Goal: Task Accomplishment & Management: Use online tool/utility

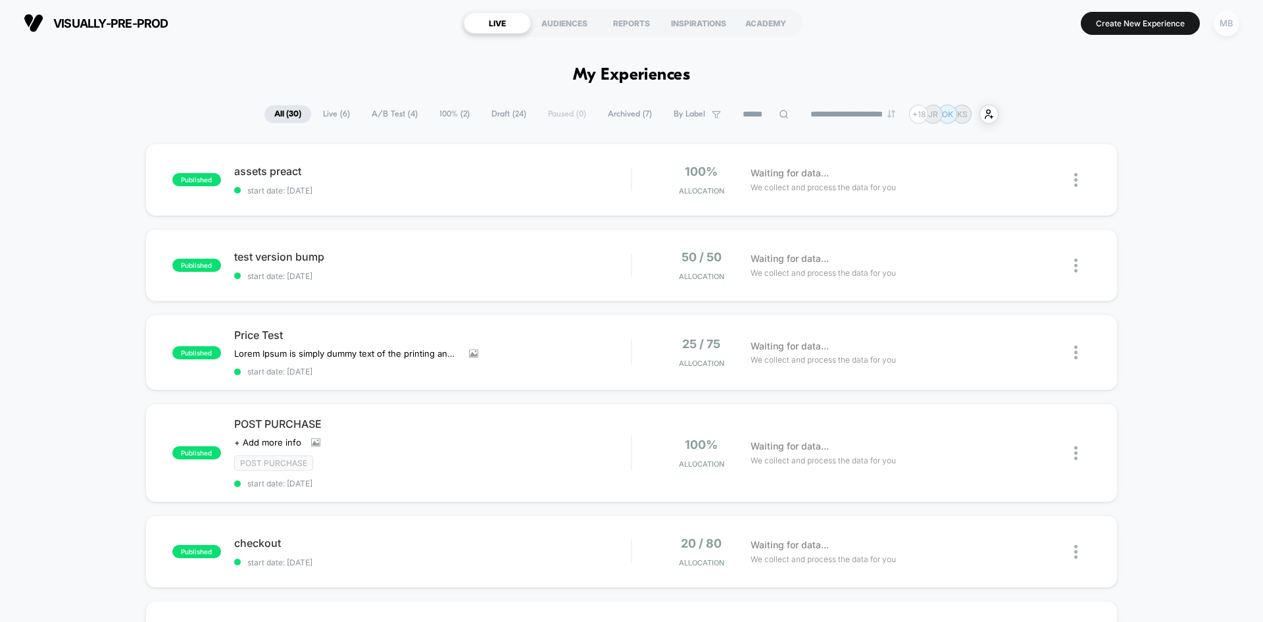
click at [1218, 21] on div "MB" at bounding box center [1227, 24] width 26 height 26
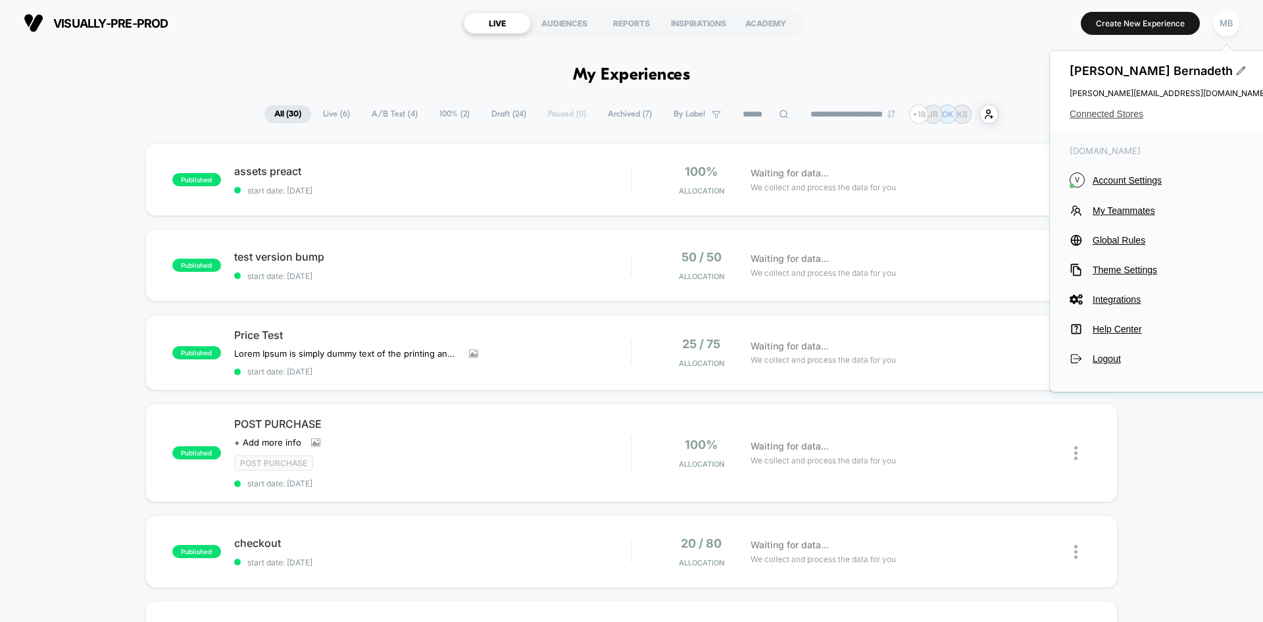
click at [1090, 117] on span "Connected Stores" at bounding box center [1168, 114] width 197 height 11
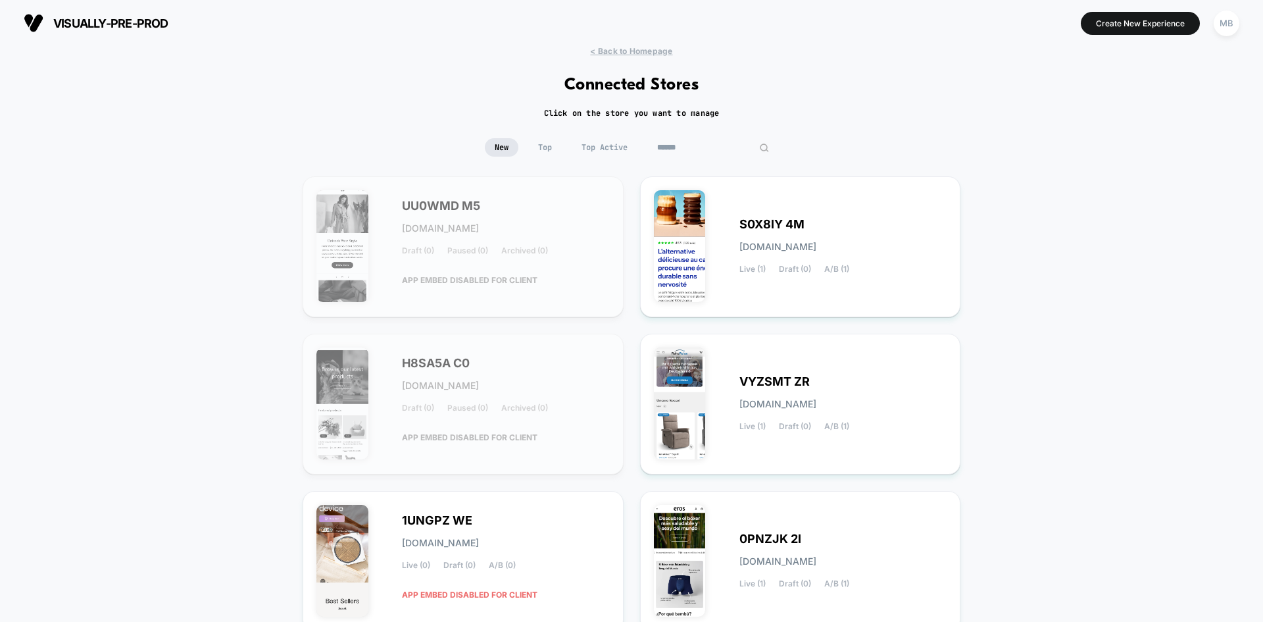
click at [719, 145] on input at bounding box center [713, 147] width 132 height 18
paste input "**********"
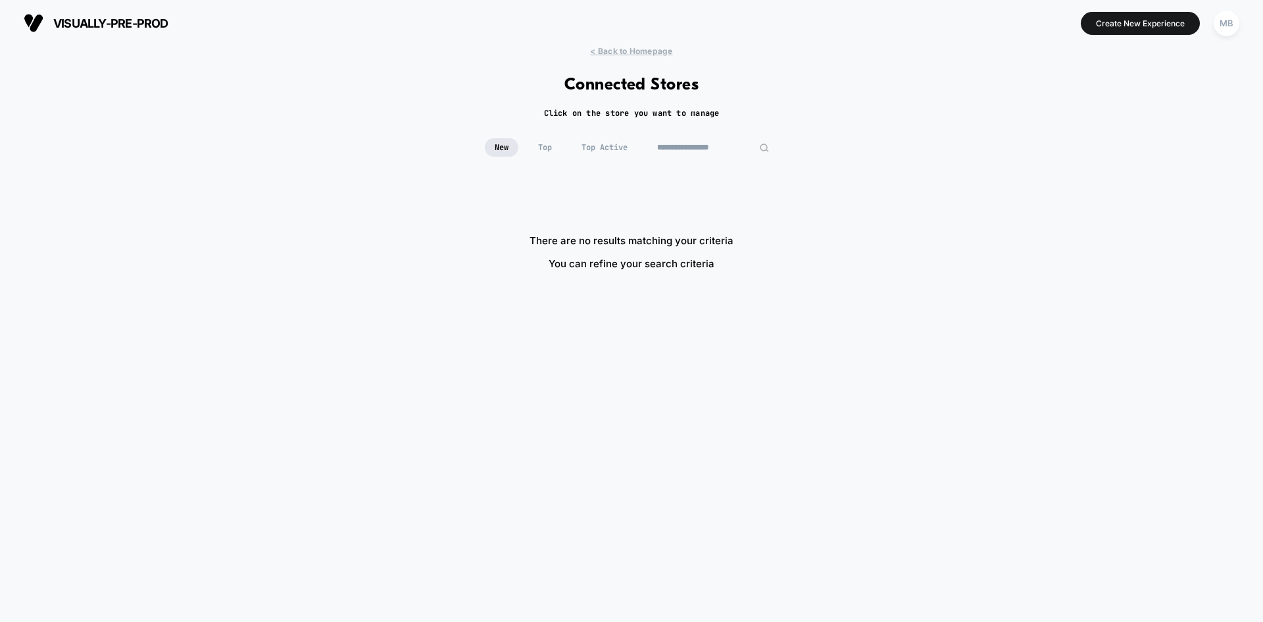
drag, startPoint x: 707, startPoint y: 144, endPoint x: 873, endPoint y: 178, distance: 169.8
click at [873, 178] on div "**********" at bounding box center [631, 327] width 1263 height 562
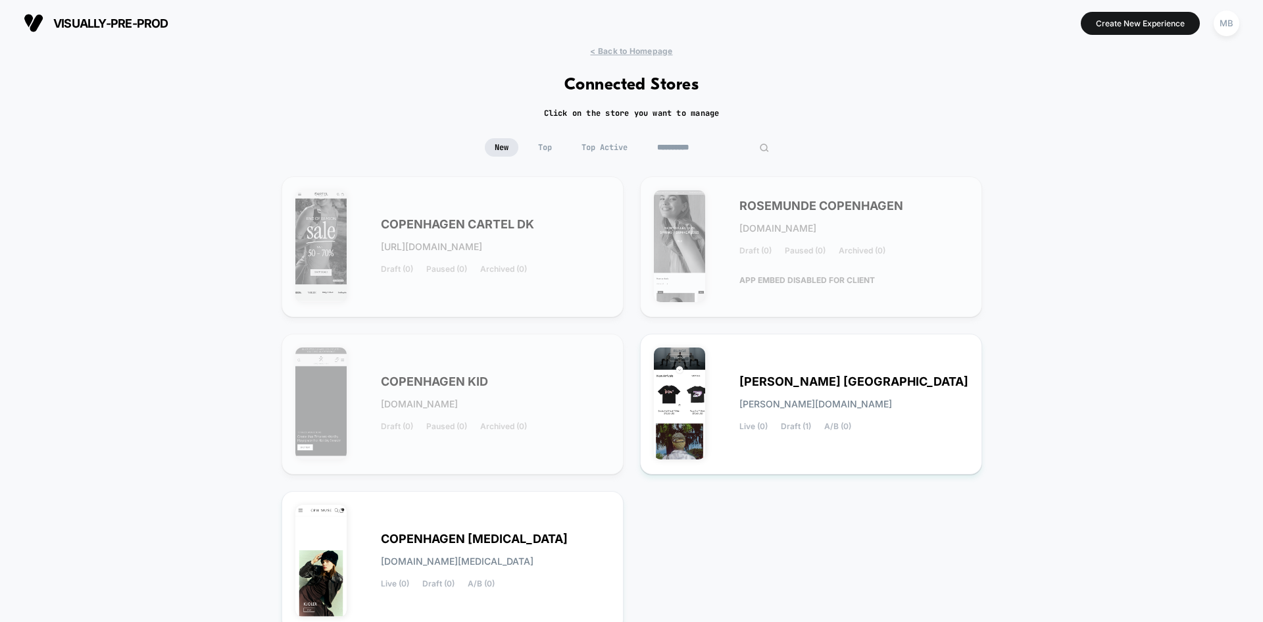
click at [716, 148] on input "**********" at bounding box center [713, 147] width 132 height 18
paste input "*******"
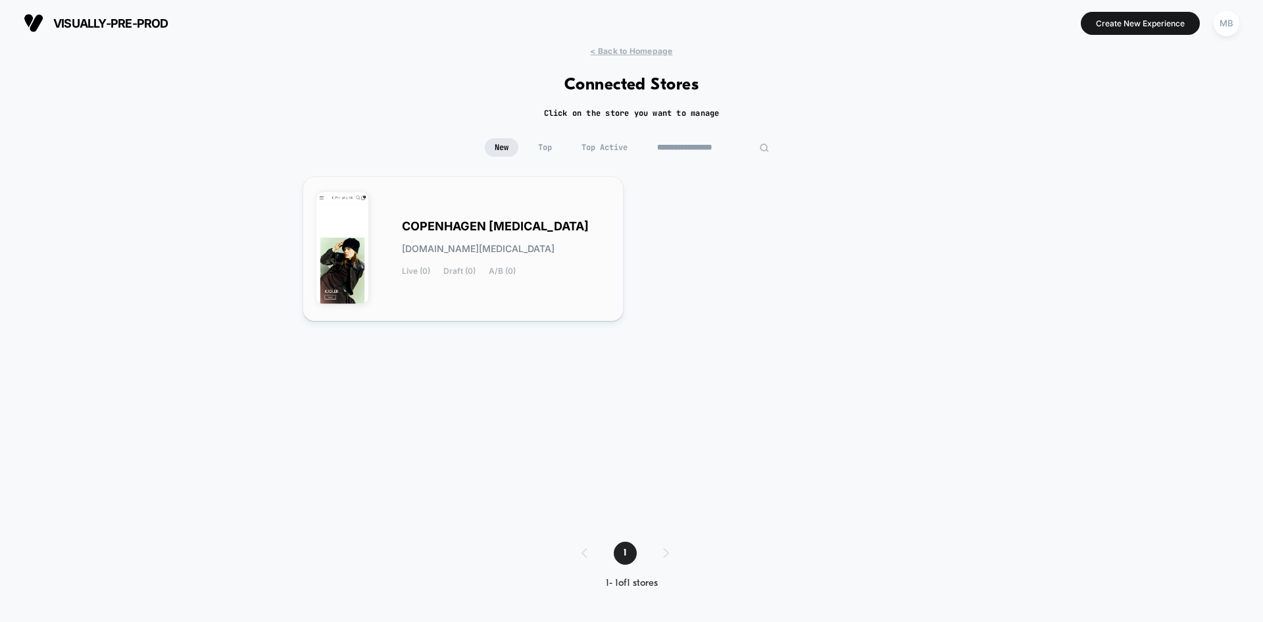
type input "**********"
click at [546, 304] on div "COPENHAGEN MUSE copenhagen-muse.myshopify.com Live (0) Draft (0) A/B (0)" at bounding box center [462, 248] width 293 height 117
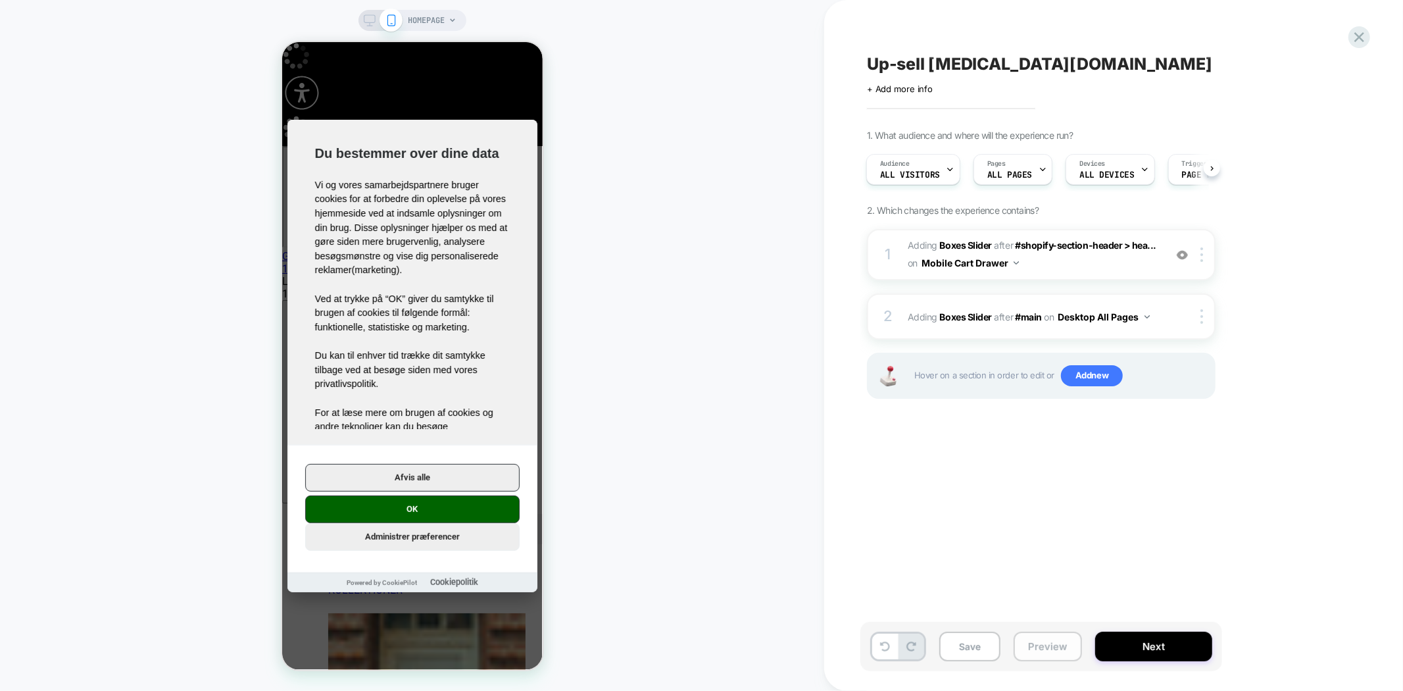
click at [1056, 643] on button "Preview" at bounding box center [1048, 647] width 68 height 30
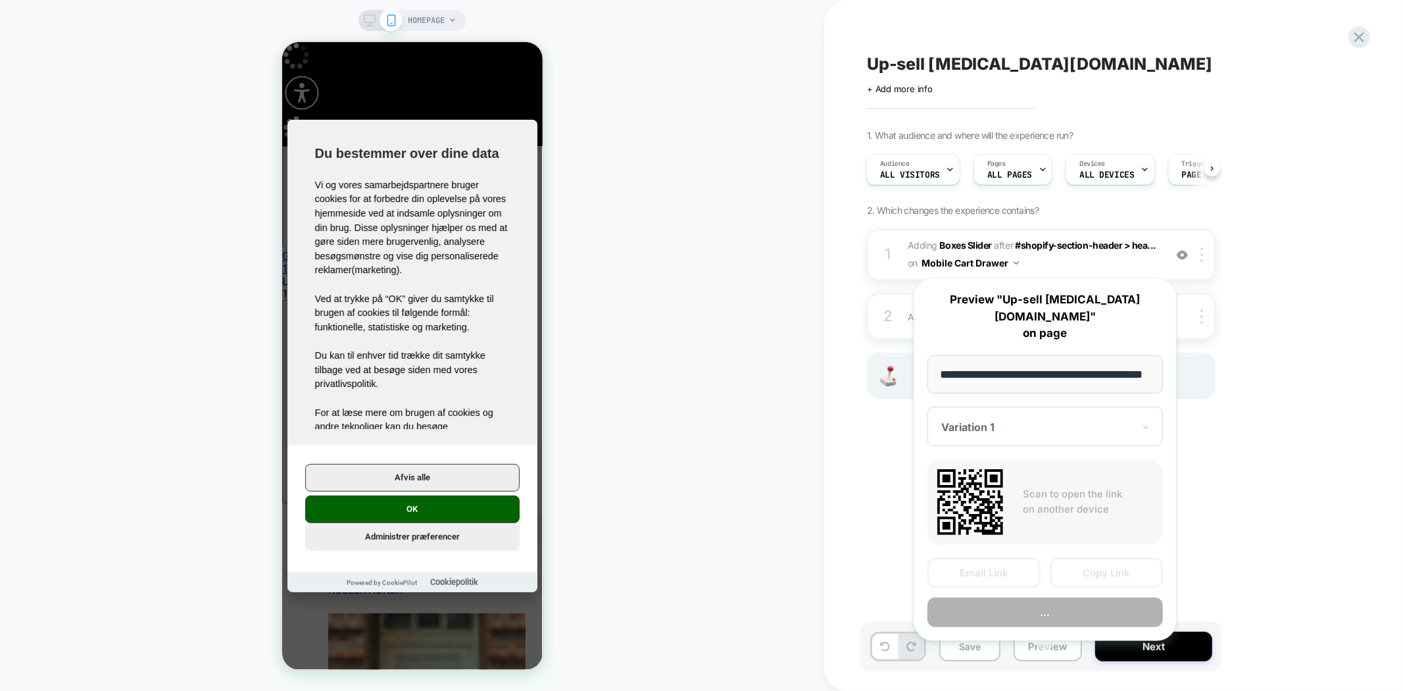
scroll to position [0, 47]
click at [1008, 364] on input "**********" at bounding box center [1046, 374] width 236 height 39
click at [1024, 360] on input "**********" at bounding box center [1046, 374] width 236 height 39
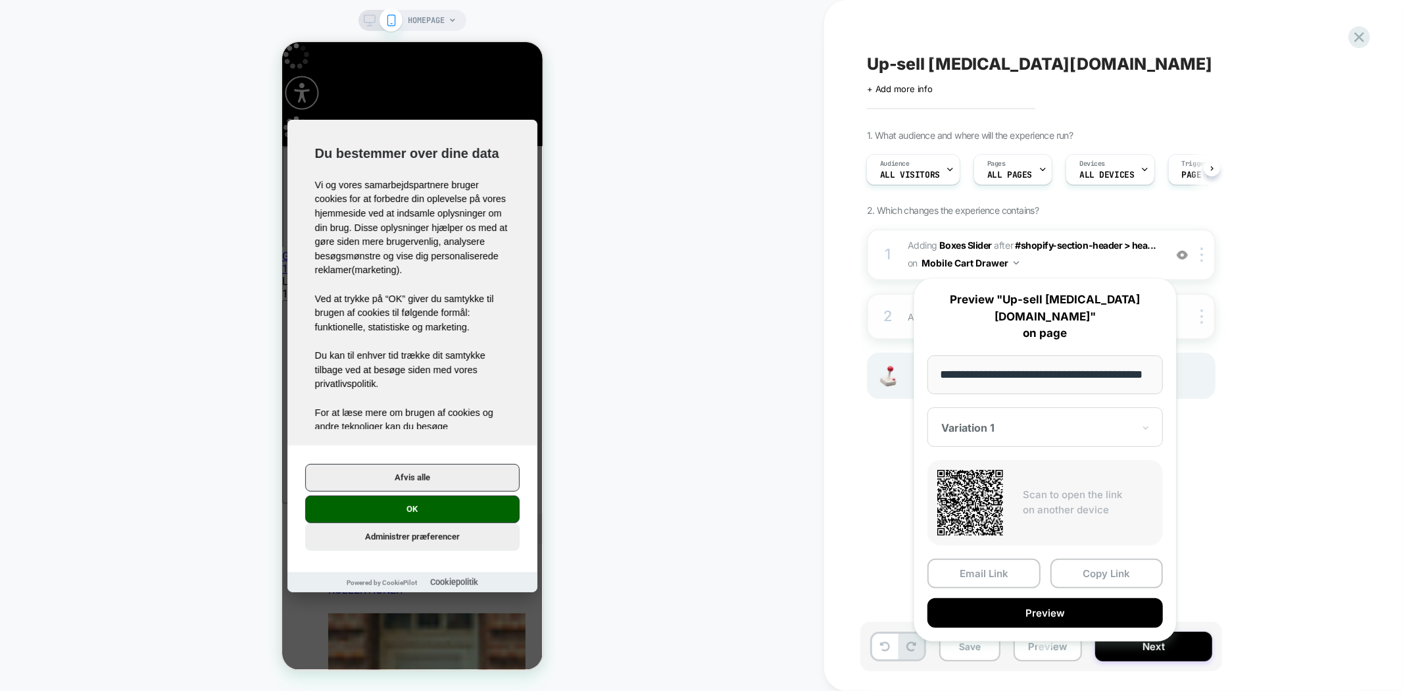
scroll to position [0, 0]
drag, startPoint x: 1038, startPoint y: 360, endPoint x: 978, endPoint y: 366, distance: 60.8
click at [978, 366] on input "**********" at bounding box center [1046, 374] width 236 height 39
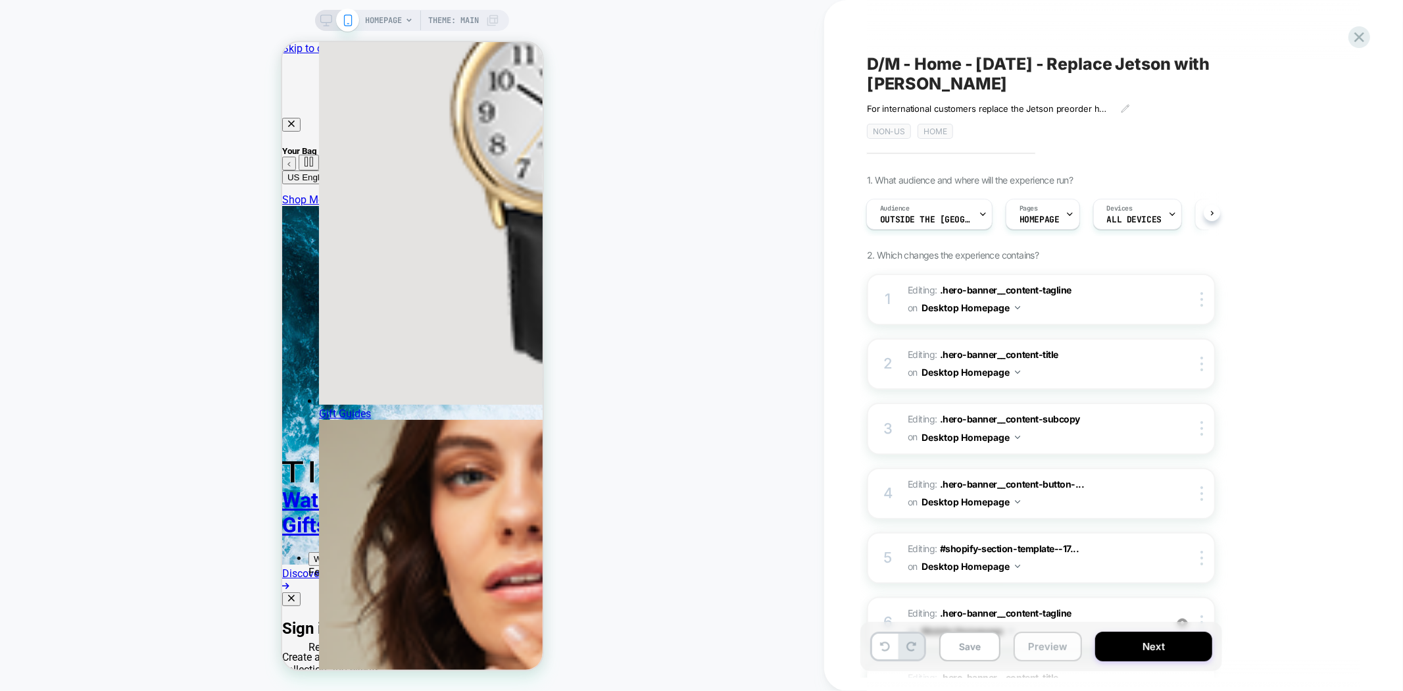
click at [1043, 641] on button "Preview" at bounding box center [1048, 647] width 68 height 30
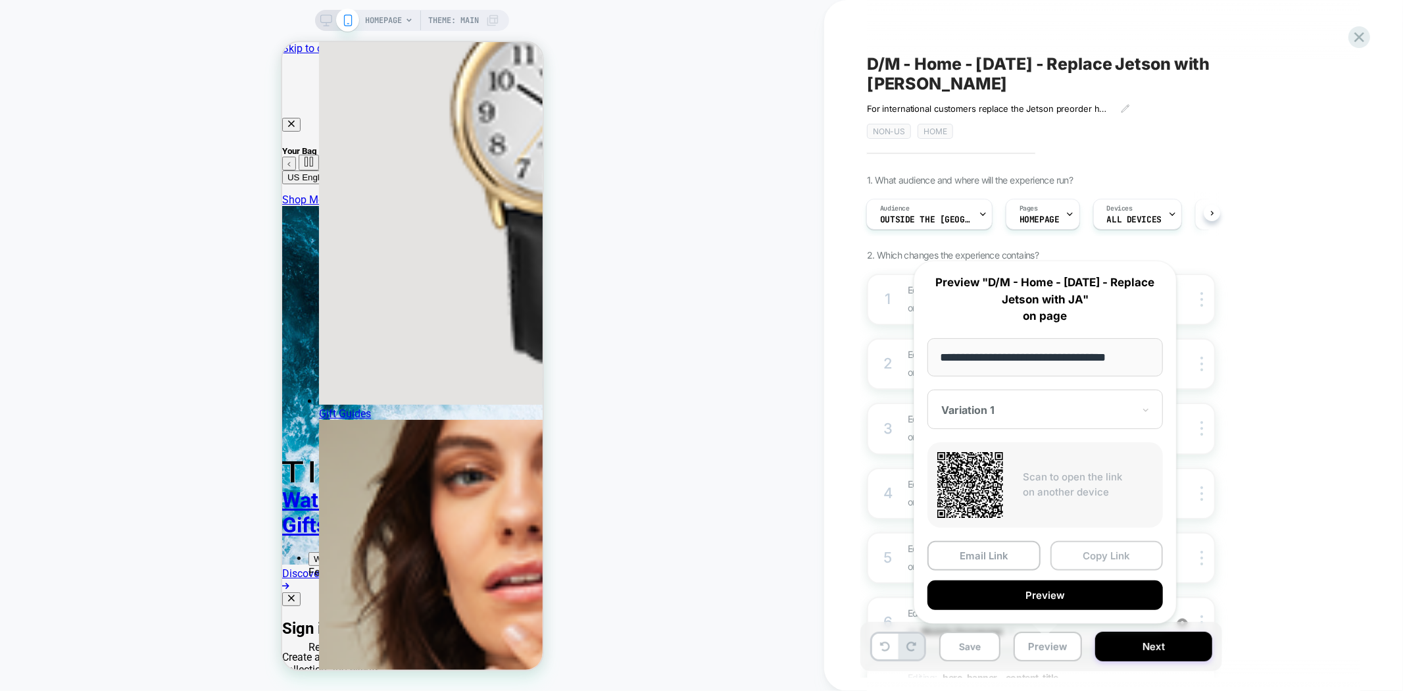
click at [1131, 558] on button "Copy Link" at bounding box center [1107, 556] width 113 height 30
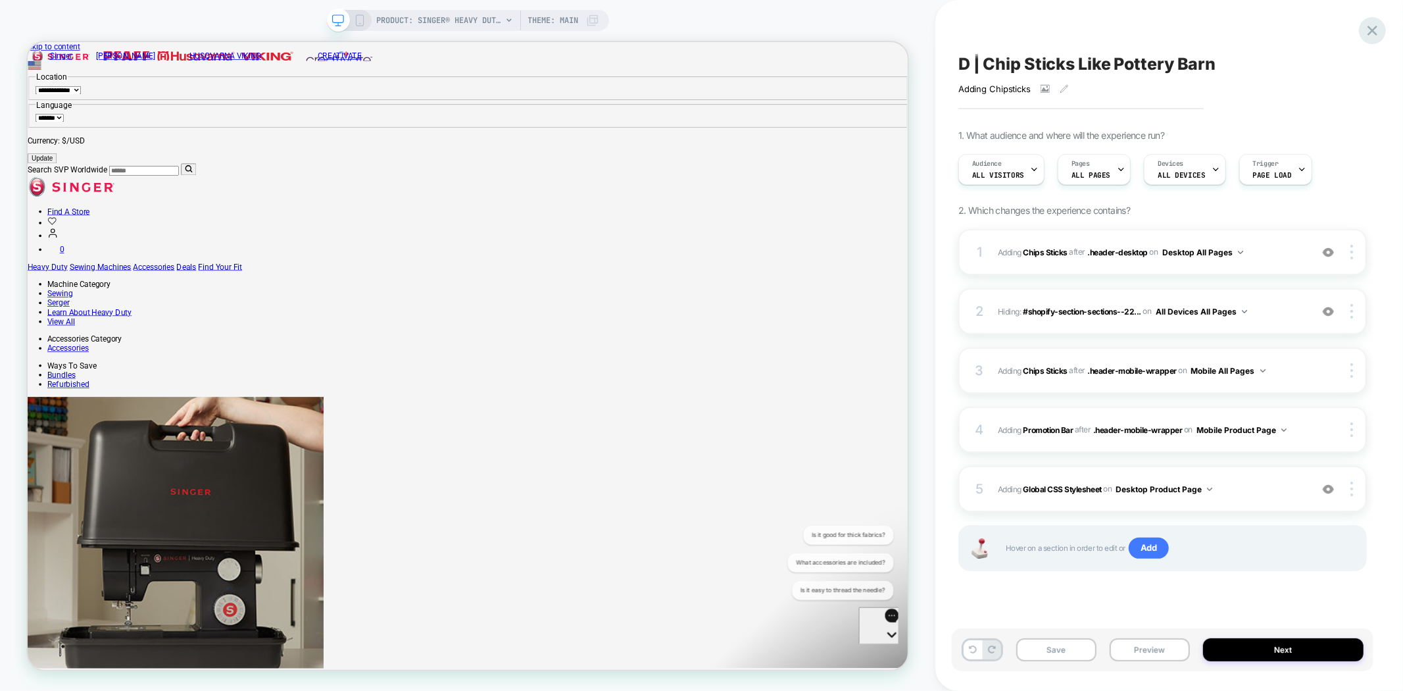
click at [1376, 28] on icon at bounding box center [1373, 31] width 10 height 10
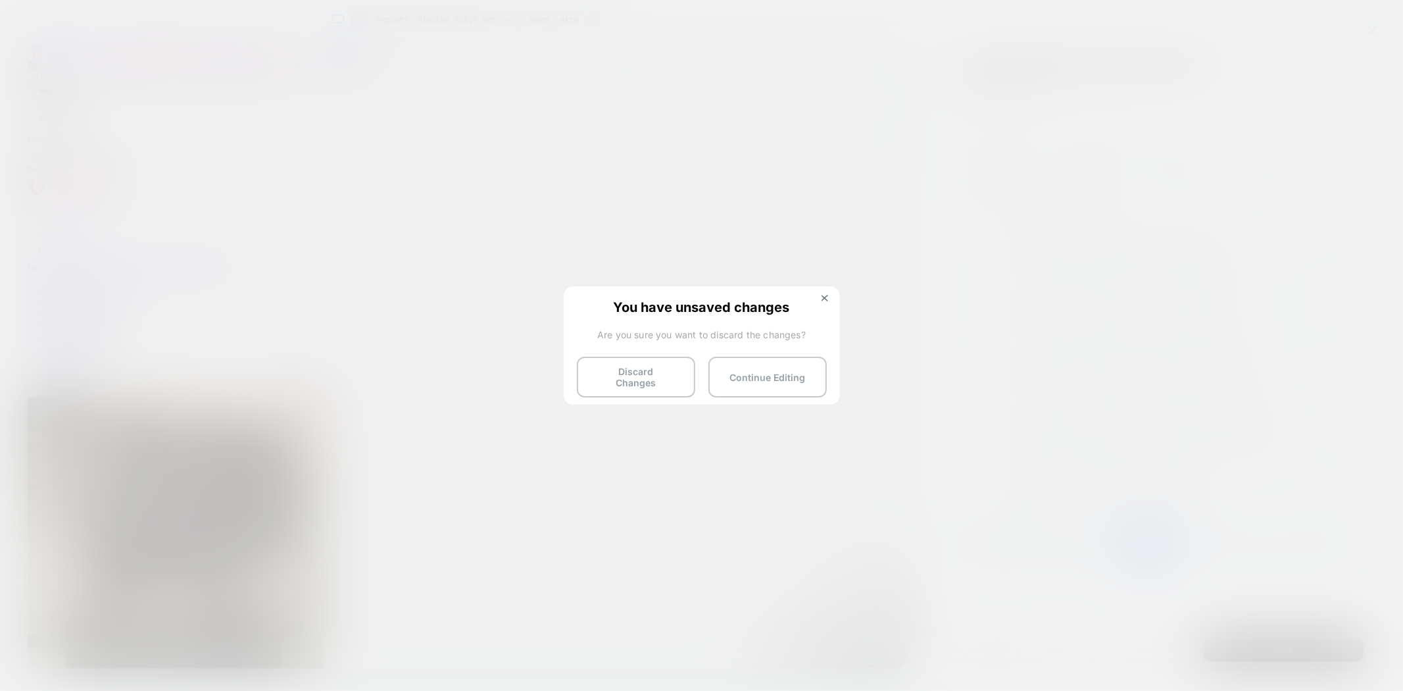
click at [824, 306] on span "You have unsaved changes" at bounding box center [702, 305] width 250 height 13
click at [824, 299] on img at bounding box center [825, 298] width 7 height 7
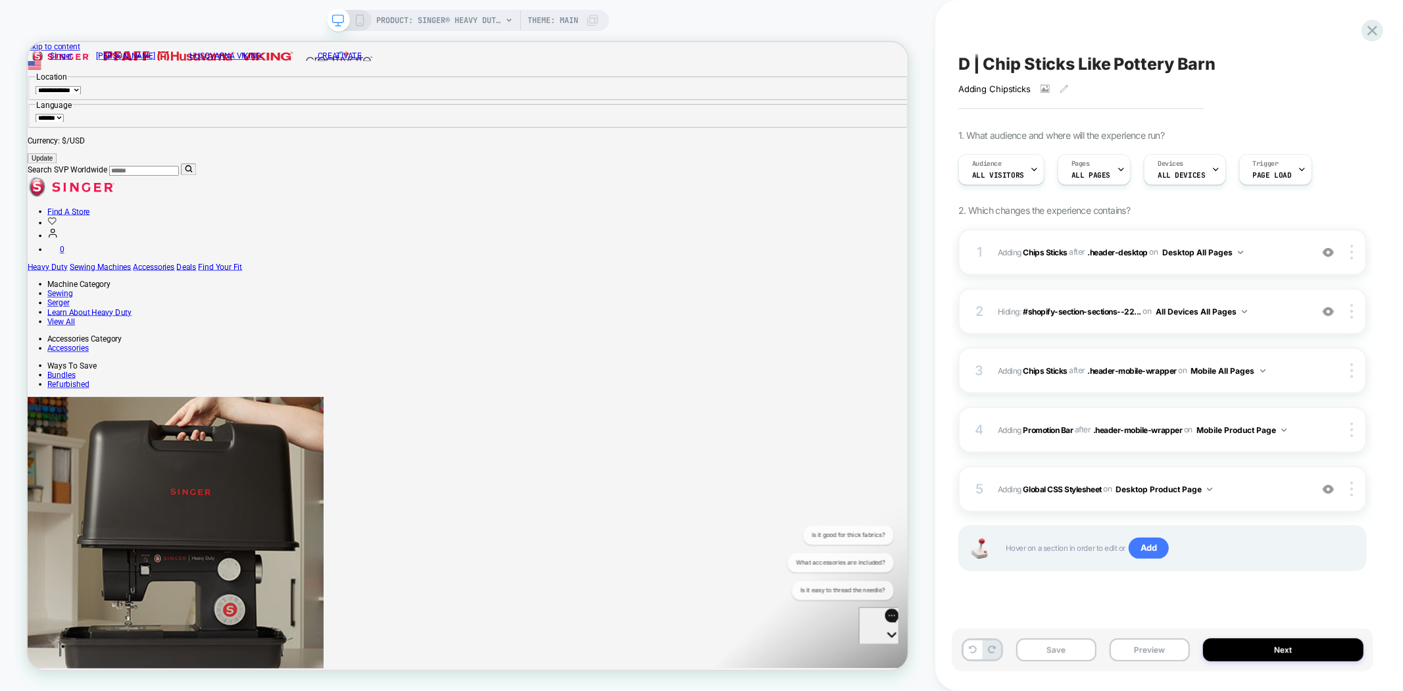
click at [1198, 66] on span "D | Chip Sticks Like Pottery Barn" at bounding box center [1086, 64] width 257 height 20
click at [1369, 24] on icon at bounding box center [1373, 31] width 18 height 18
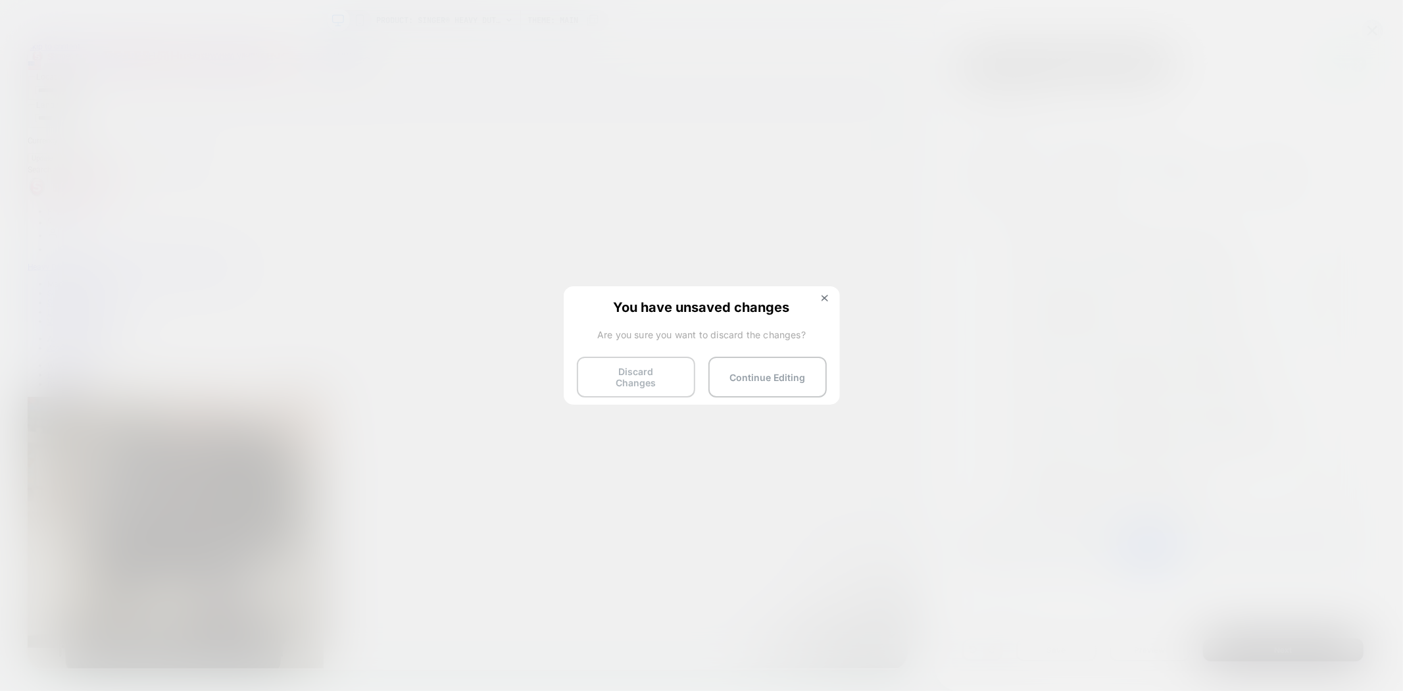
click at [638, 378] on button "Discard Changes" at bounding box center [636, 377] width 118 height 41
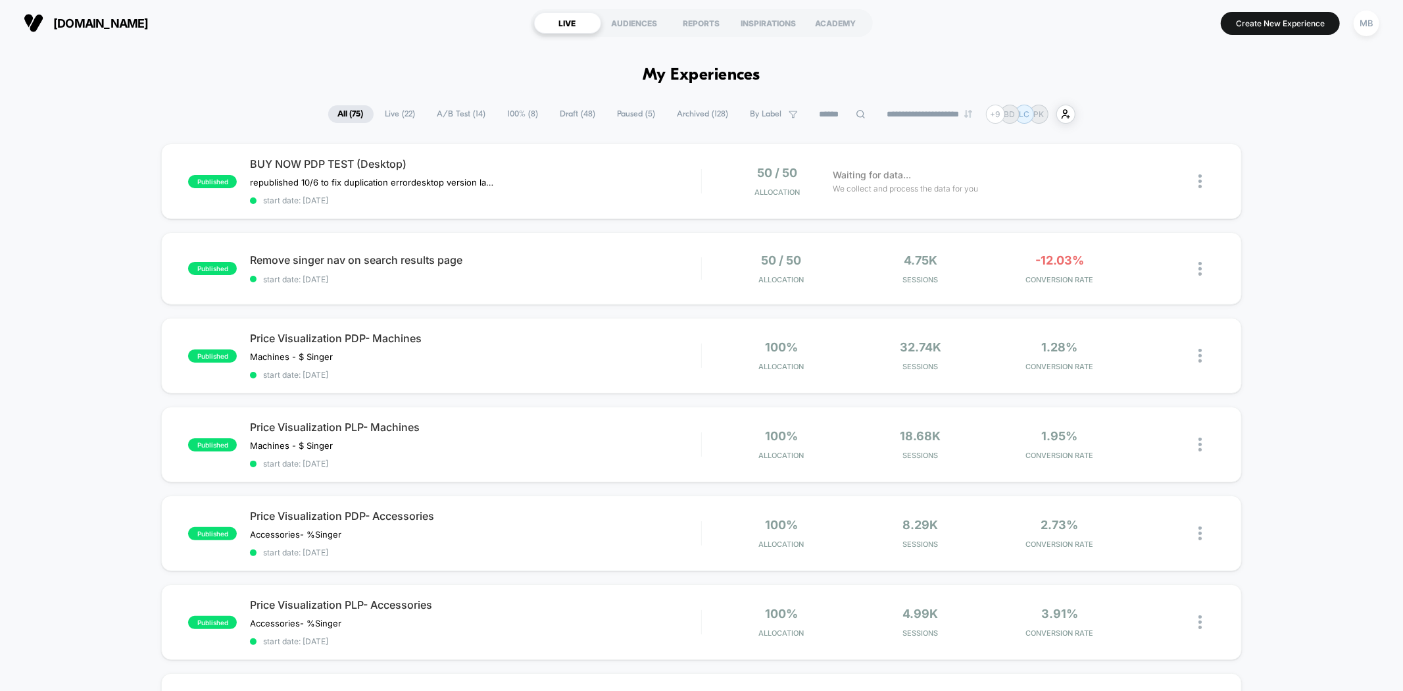
click at [828, 116] on input at bounding box center [843, 115] width 66 height 16
paste input "**********"
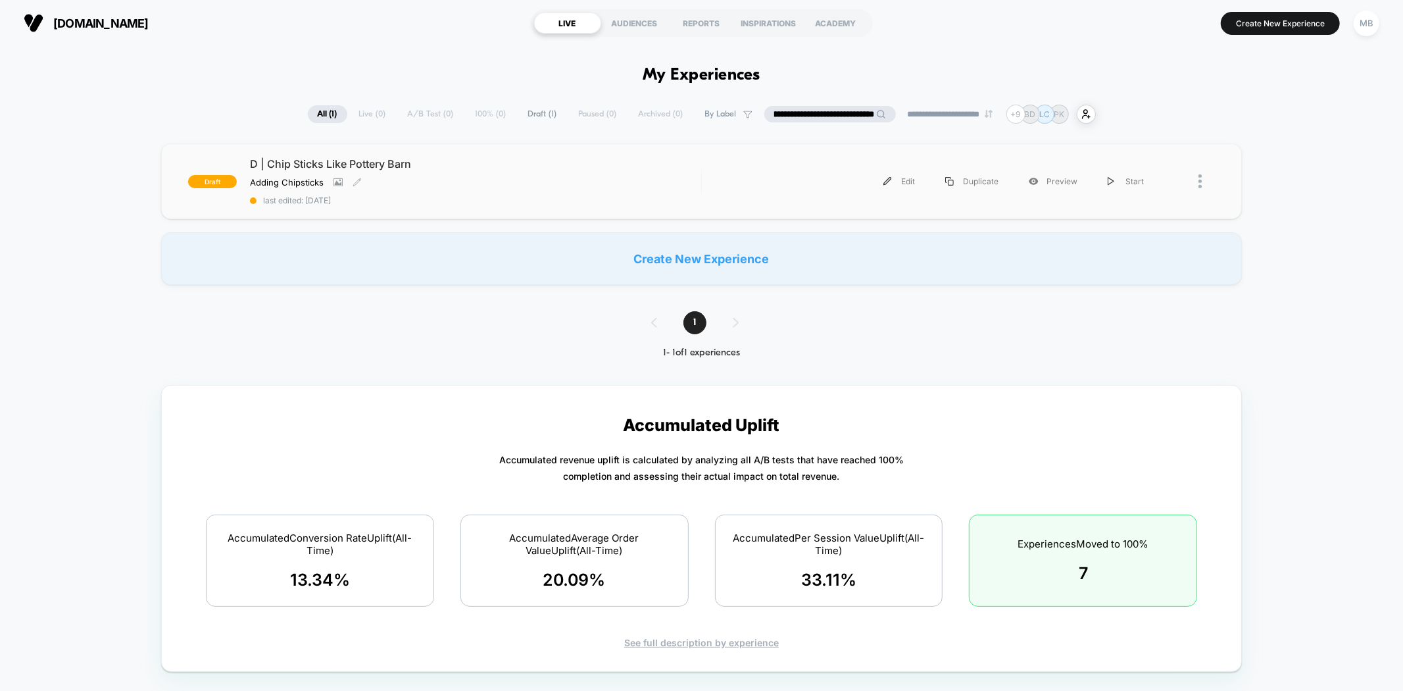
type input "**********"
click at [266, 195] on span "last edited: 10/5/2025" at bounding box center [475, 200] width 451 height 10
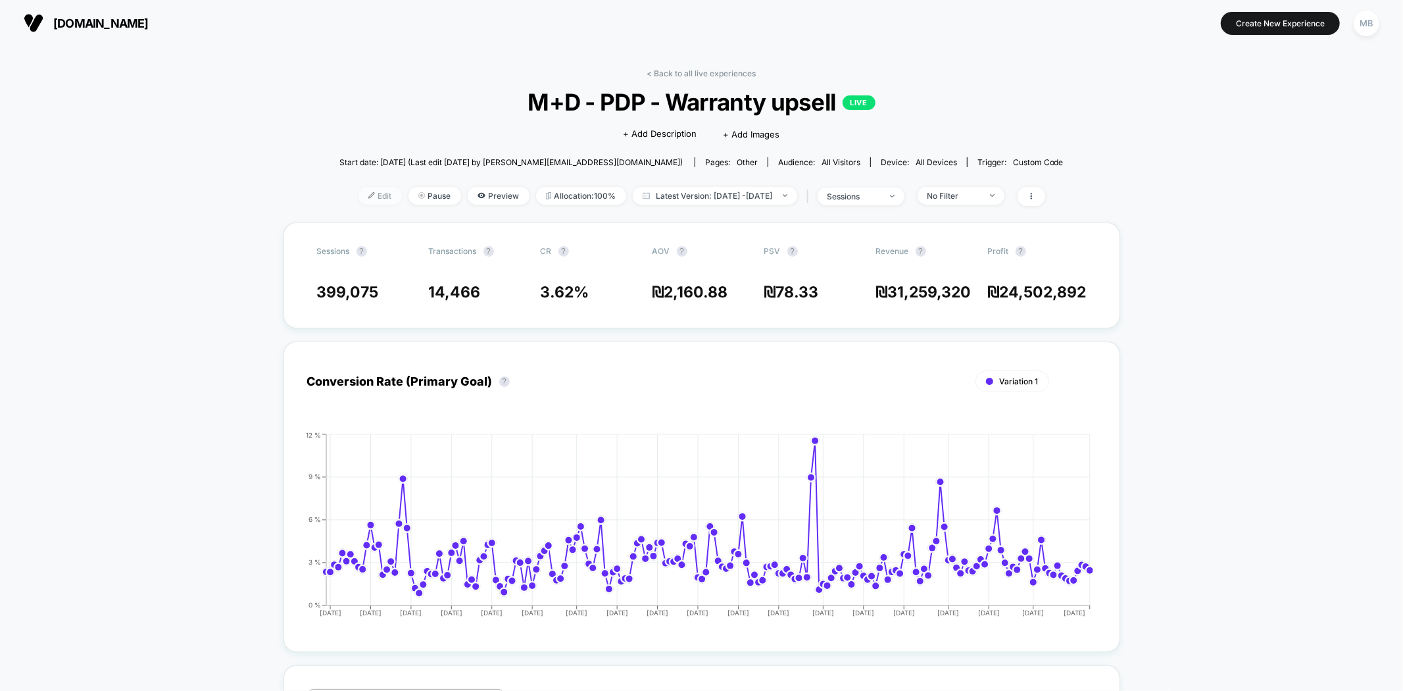
click at [368, 193] on img at bounding box center [371, 195] width 7 height 7
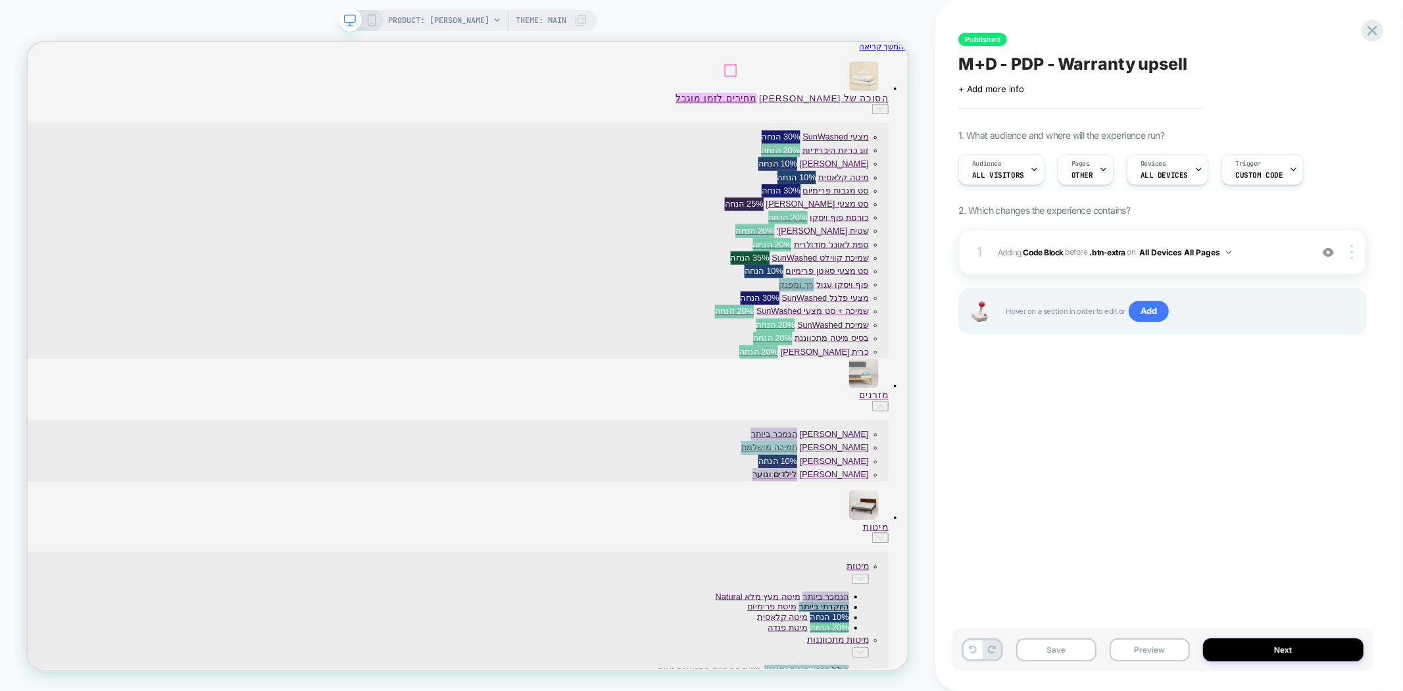
click at [562, 20] on span "Theme: MAIN" at bounding box center [541, 20] width 51 height 21
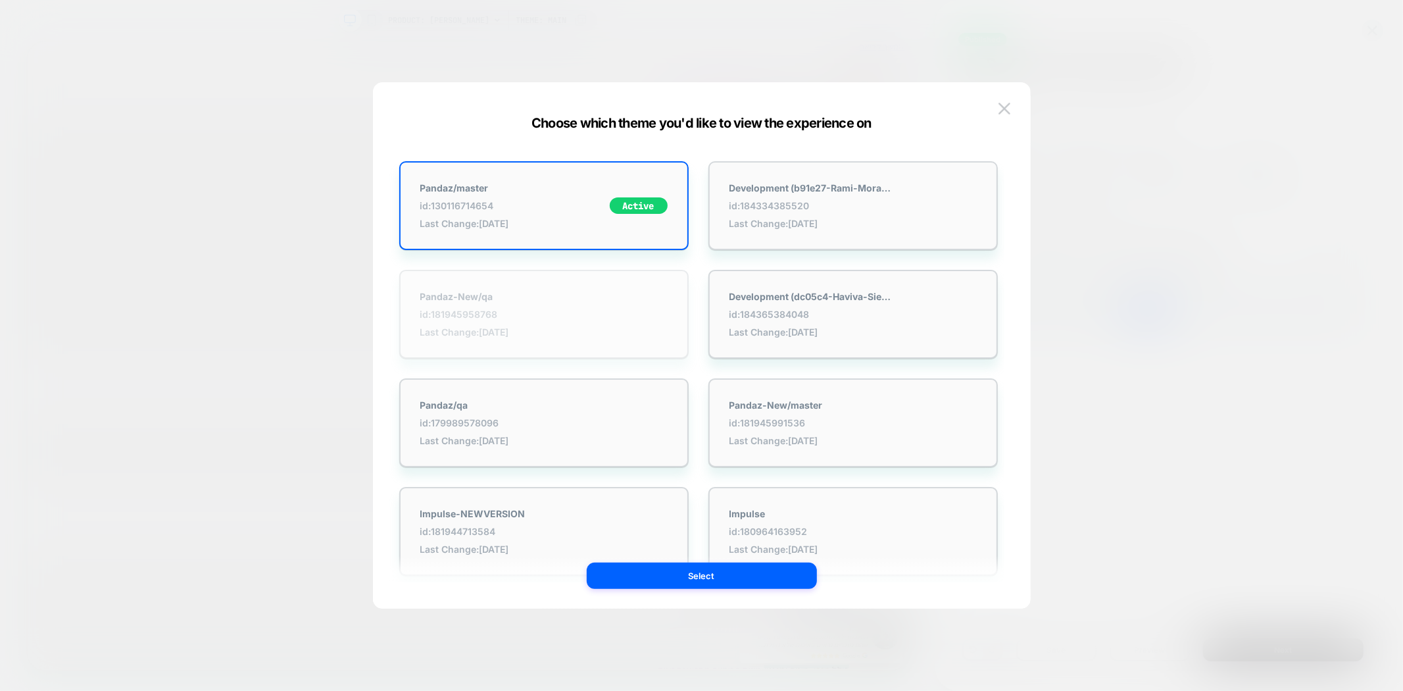
click at [549, 291] on div "Pandaz-New/qa id: 181945958768 Last Change: 9/30/2025" at bounding box center [543, 314] width 289 height 89
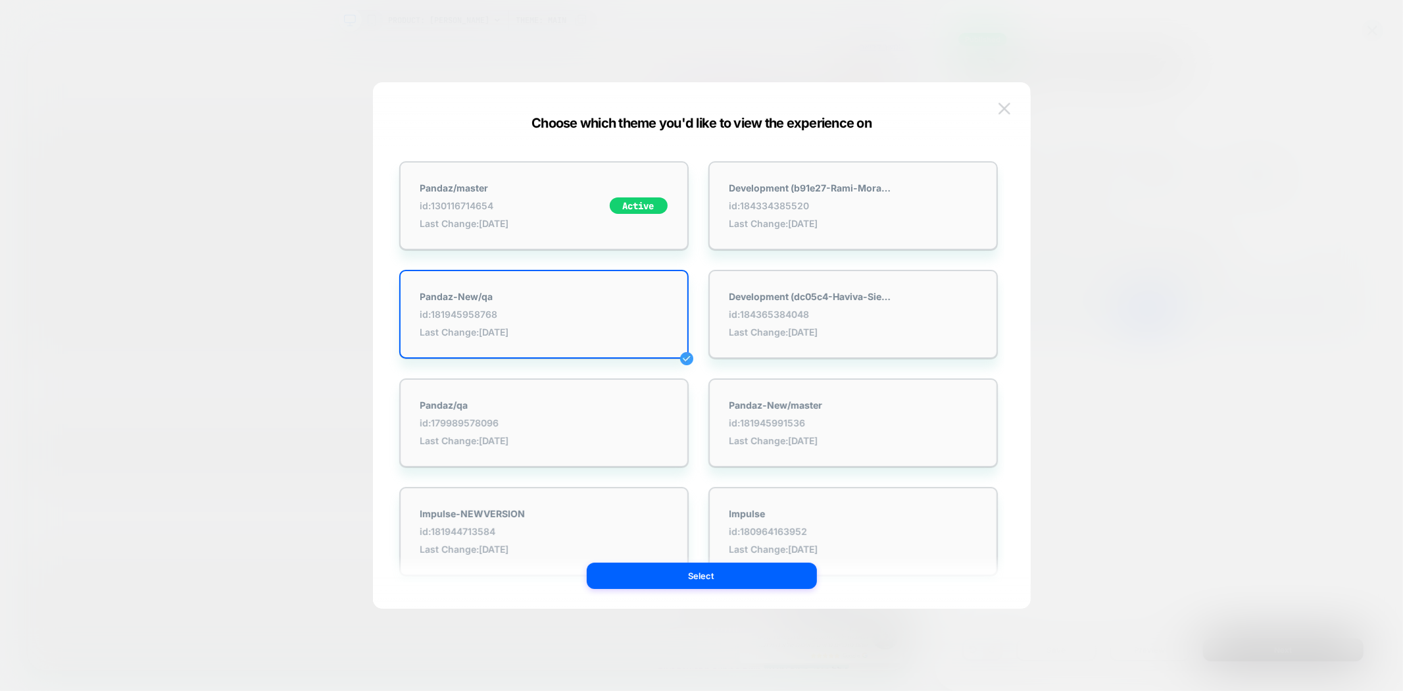
click at [1006, 104] on img at bounding box center [1005, 108] width 12 height 11
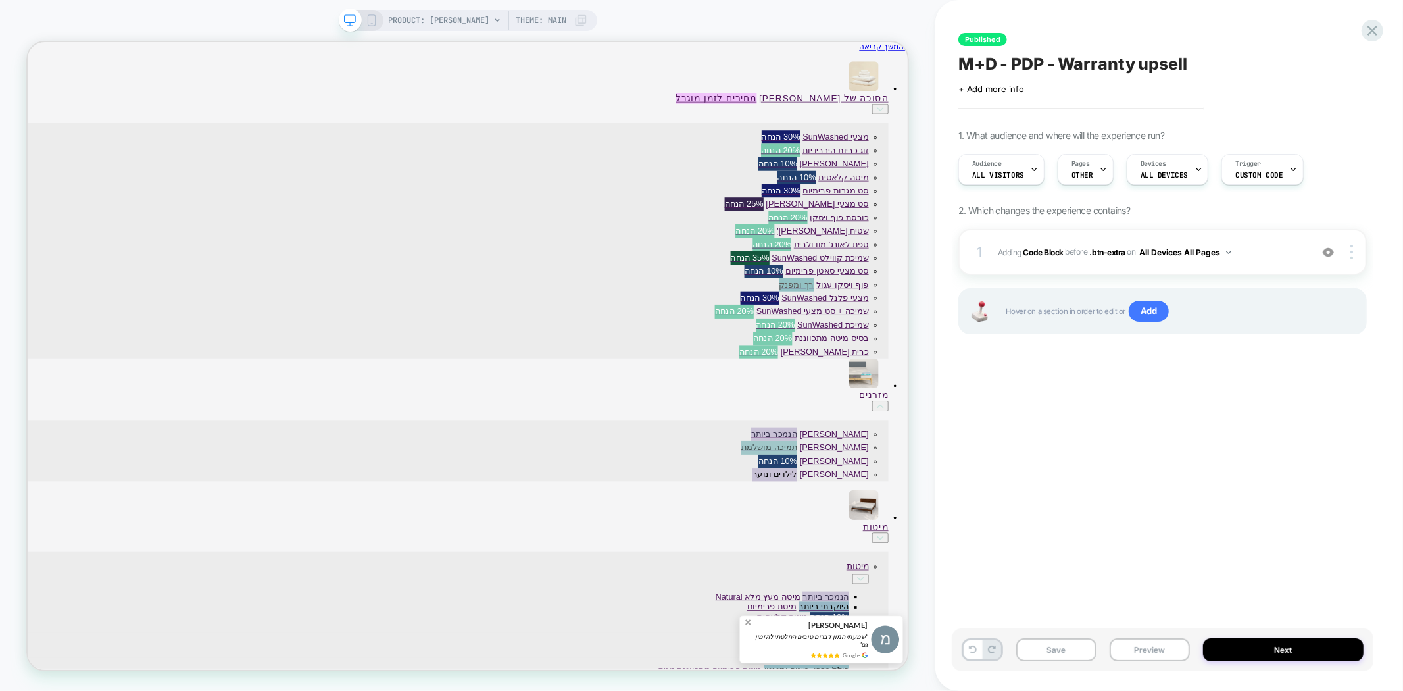
click at [560, 23] on span "Theme: MAIN" at bounding box center [541, 20] width 51 height 21
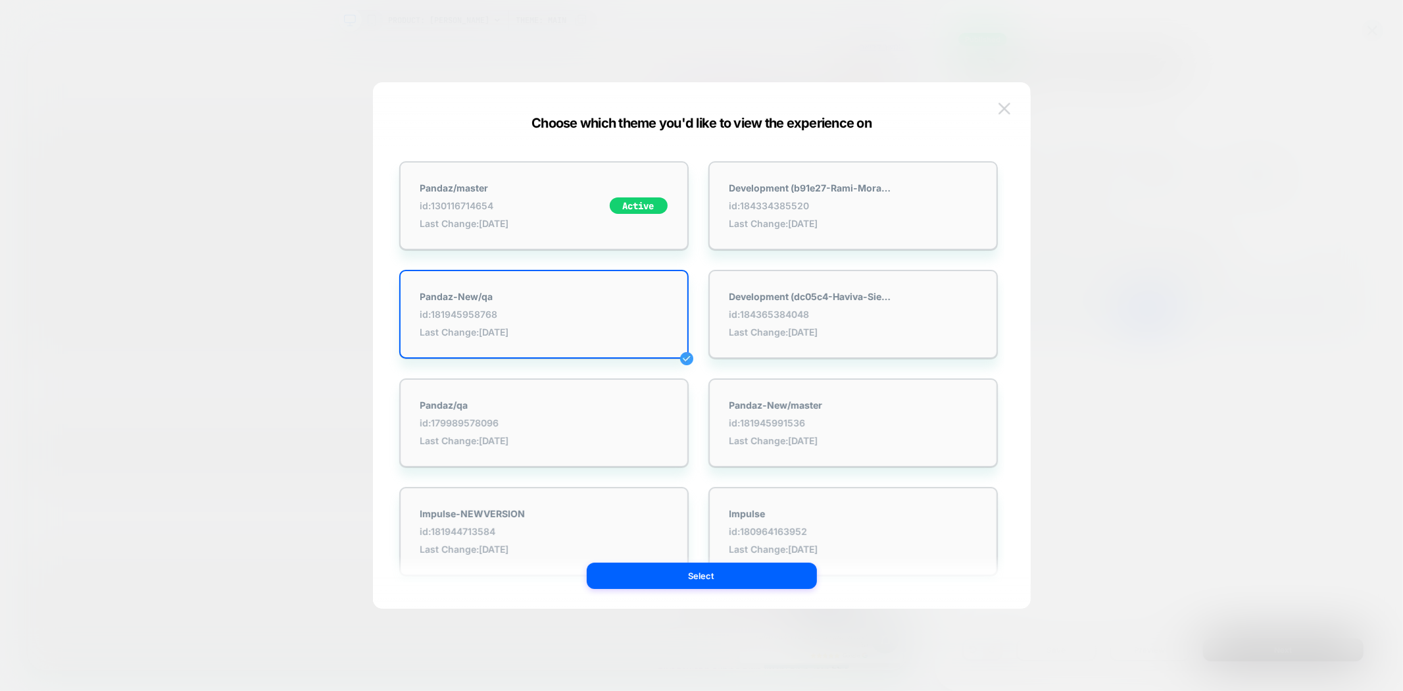
click at [1007, 115] on button at bounding box center [1005, 109] width 20 height 20
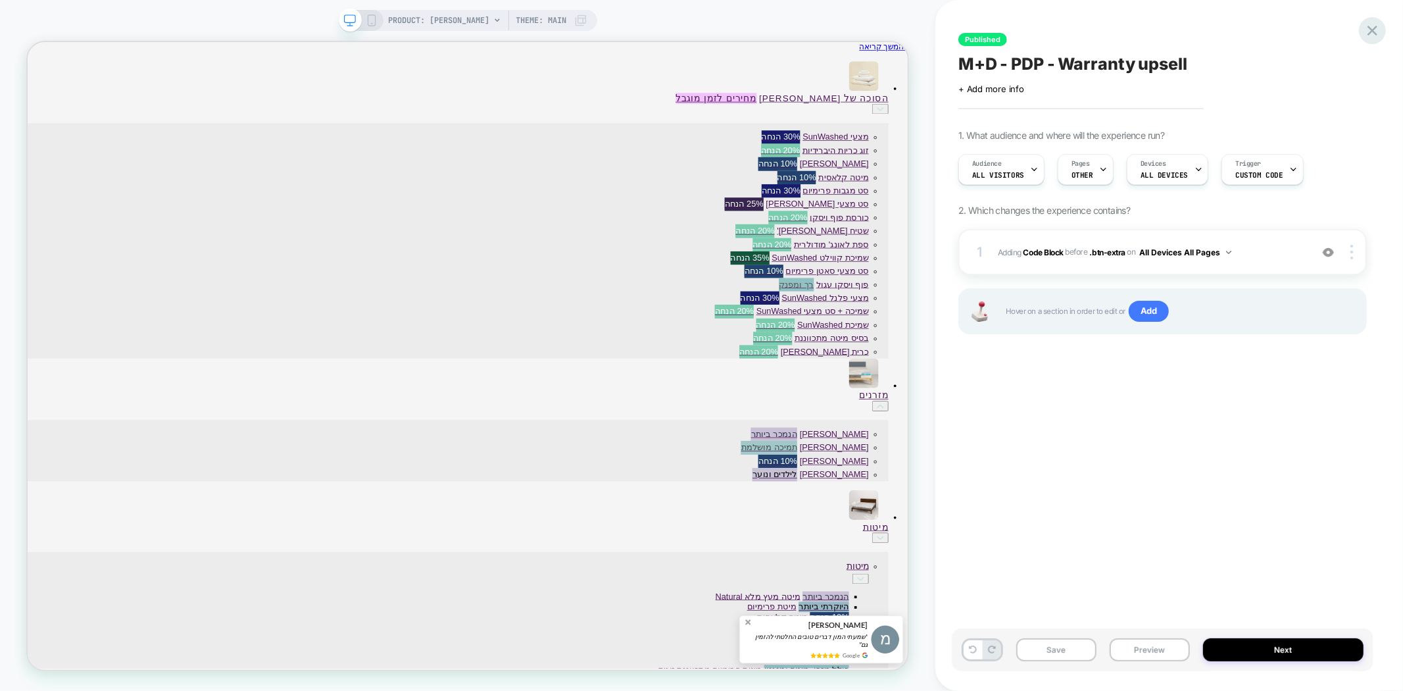
click at [1375, 36] on icon at bounding box center [1373, 31] width 18 height 18
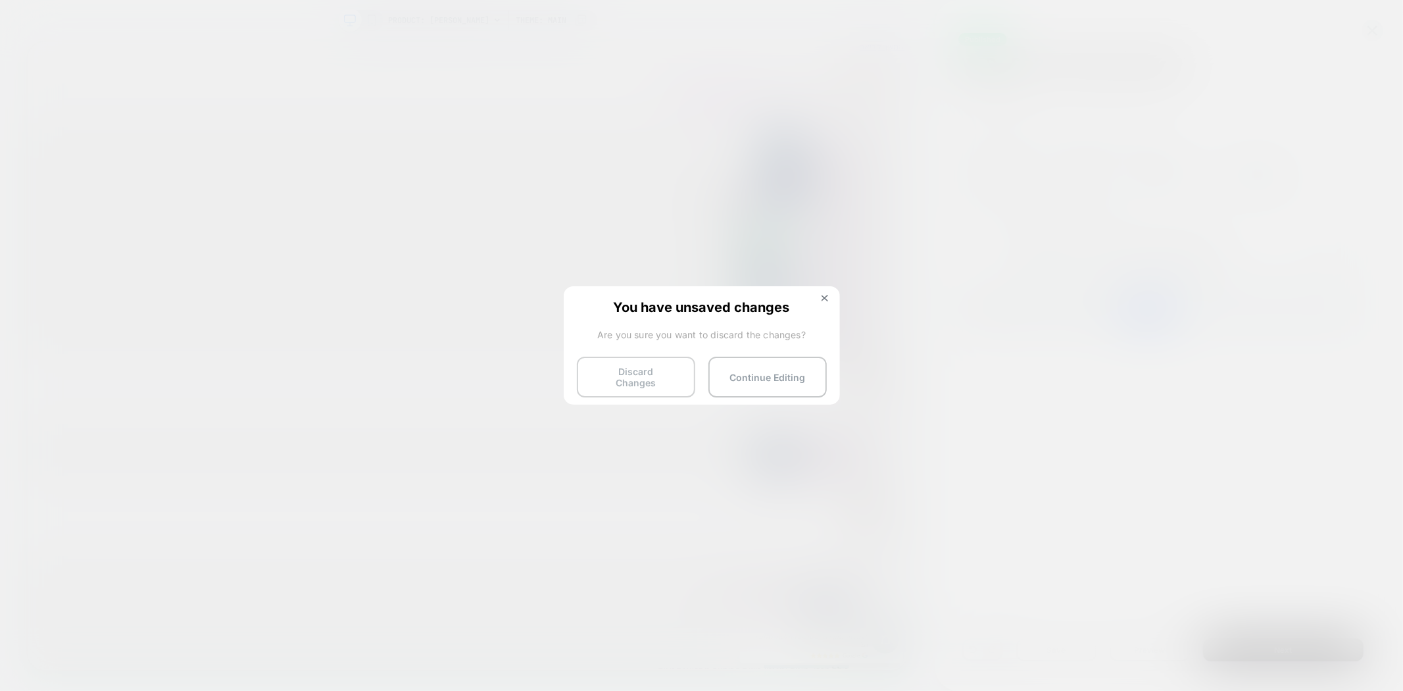
click at [642, 370] on button "Discard Changes" at bounding box center [636, 377] width 118 height 41
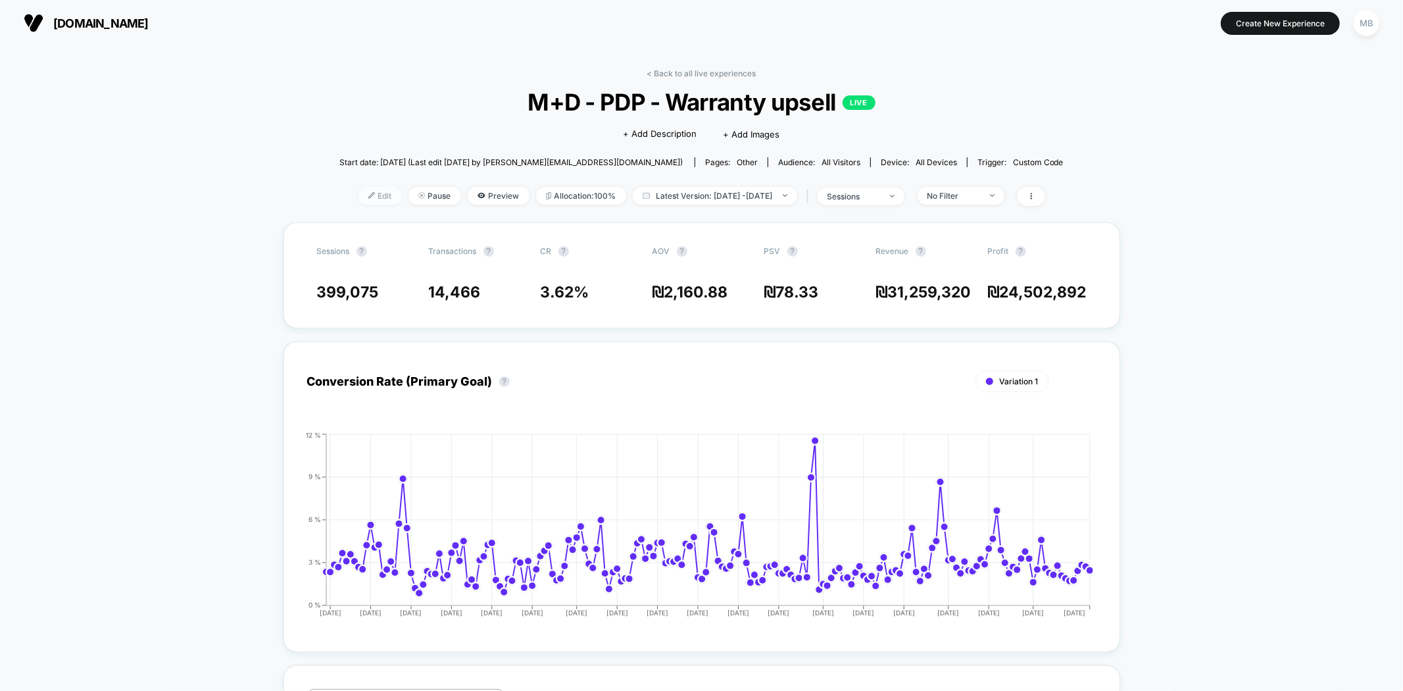
click at [359, 200] on span "Edit" at bounding box center [380, 196] width 43 height 18
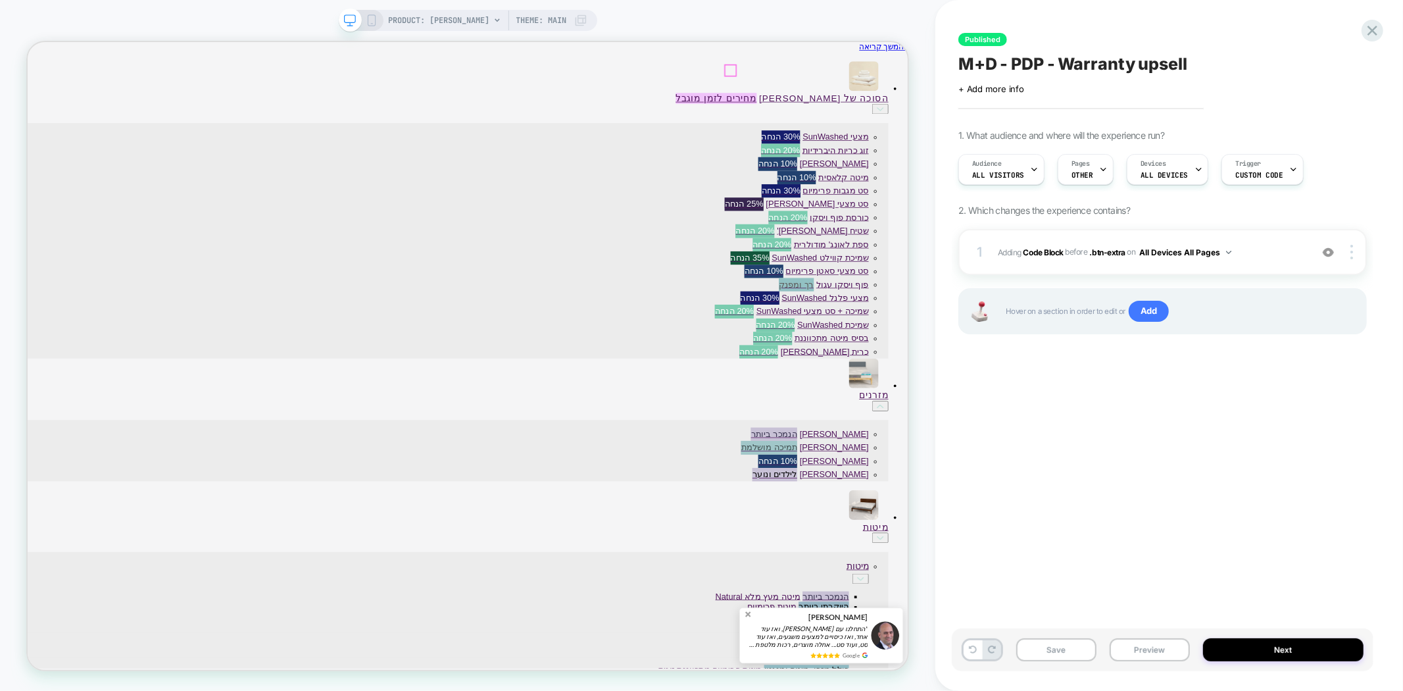
click at [1056, 251] on b "Code Block" at bounding box center [1044, 252] width 40 height 10
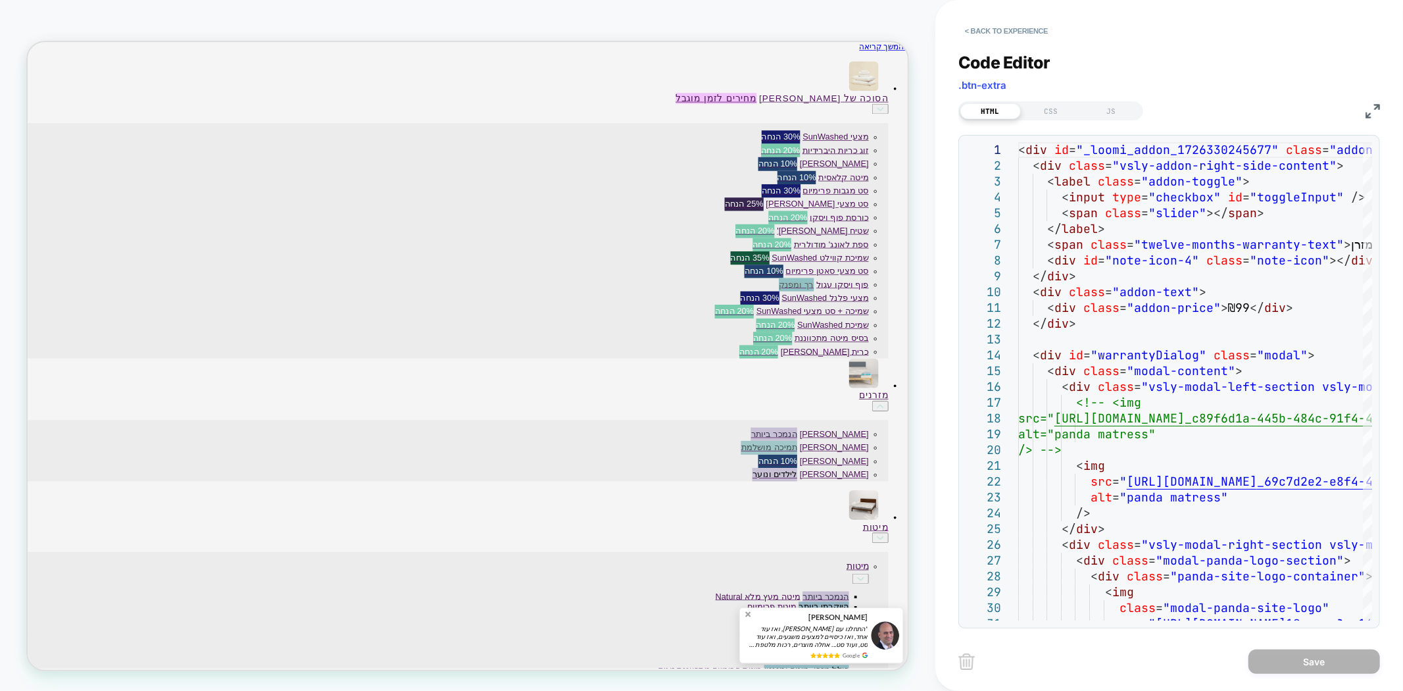
click at [1372, 112] on img at bounding box center [1373, 111] width 14 height 14
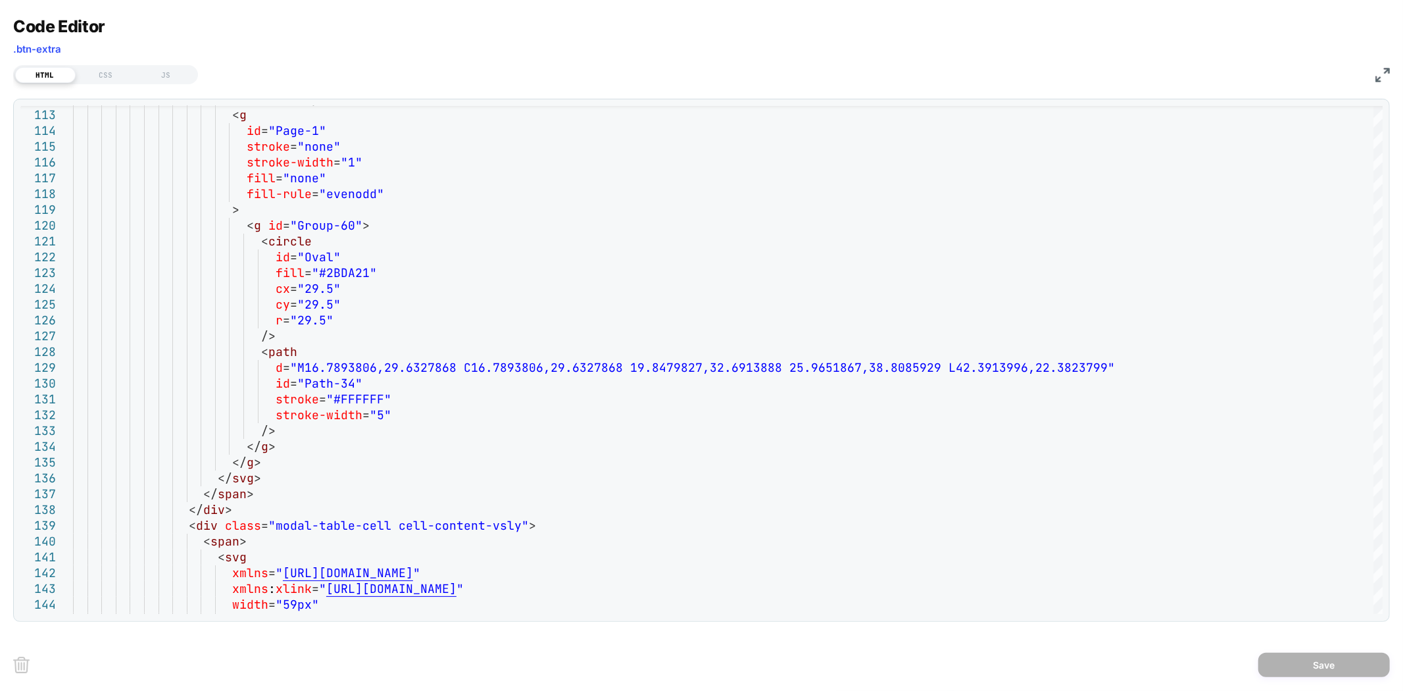
click at [1387, 79] on img at bounding box center [1383, 75] width 14 height 14
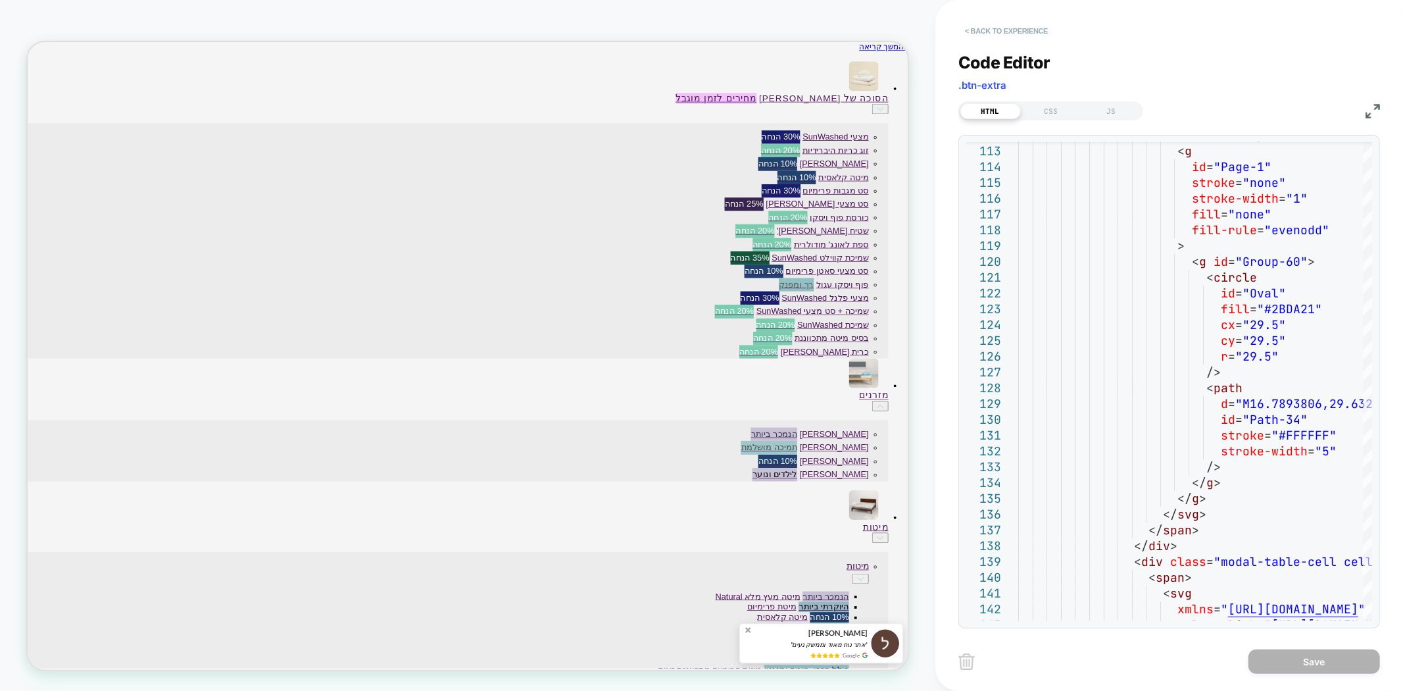
click at [1010, 26] on button "< Back to experience" at bounding box center [1006, 30] width 96 height 21
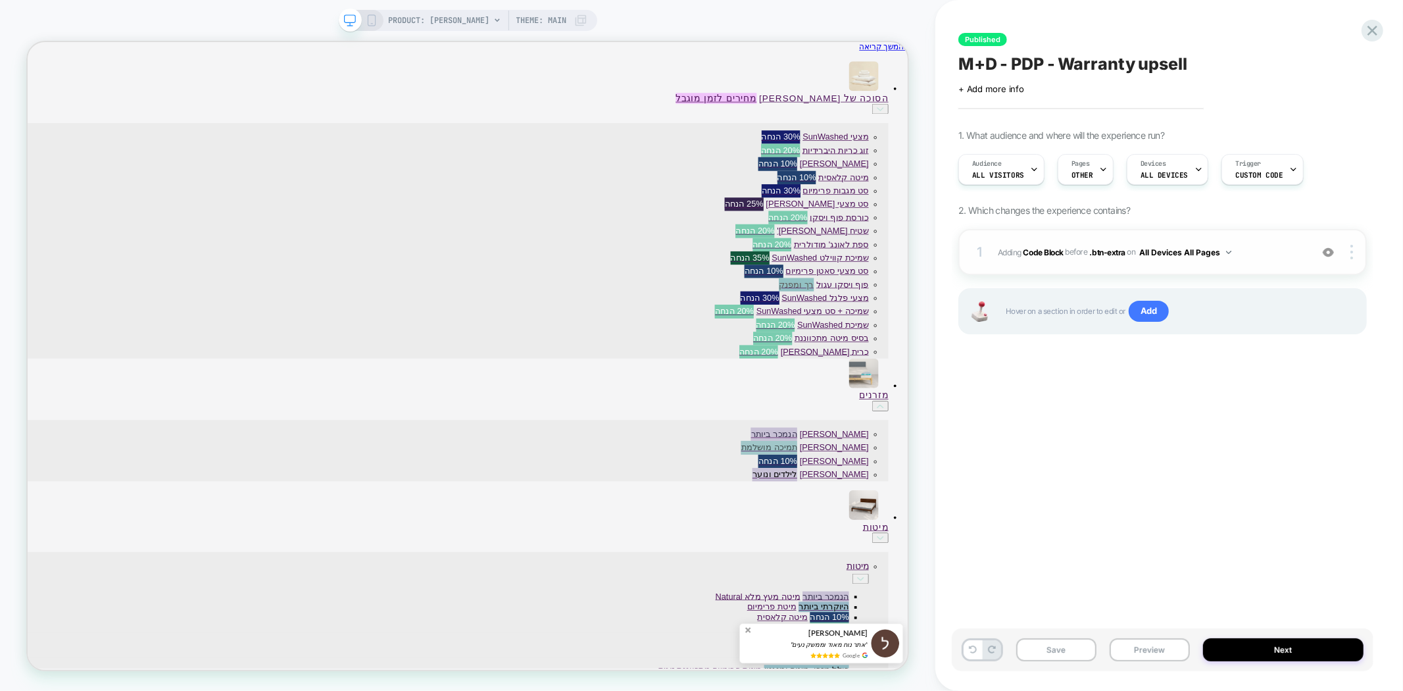
click at [1331, 255] on img at bounding box center [1328, 252] width 11 height 11
click at [564, 26] on span "Theme: MAIN" at bounding box center [541, 20] width 51 height 21
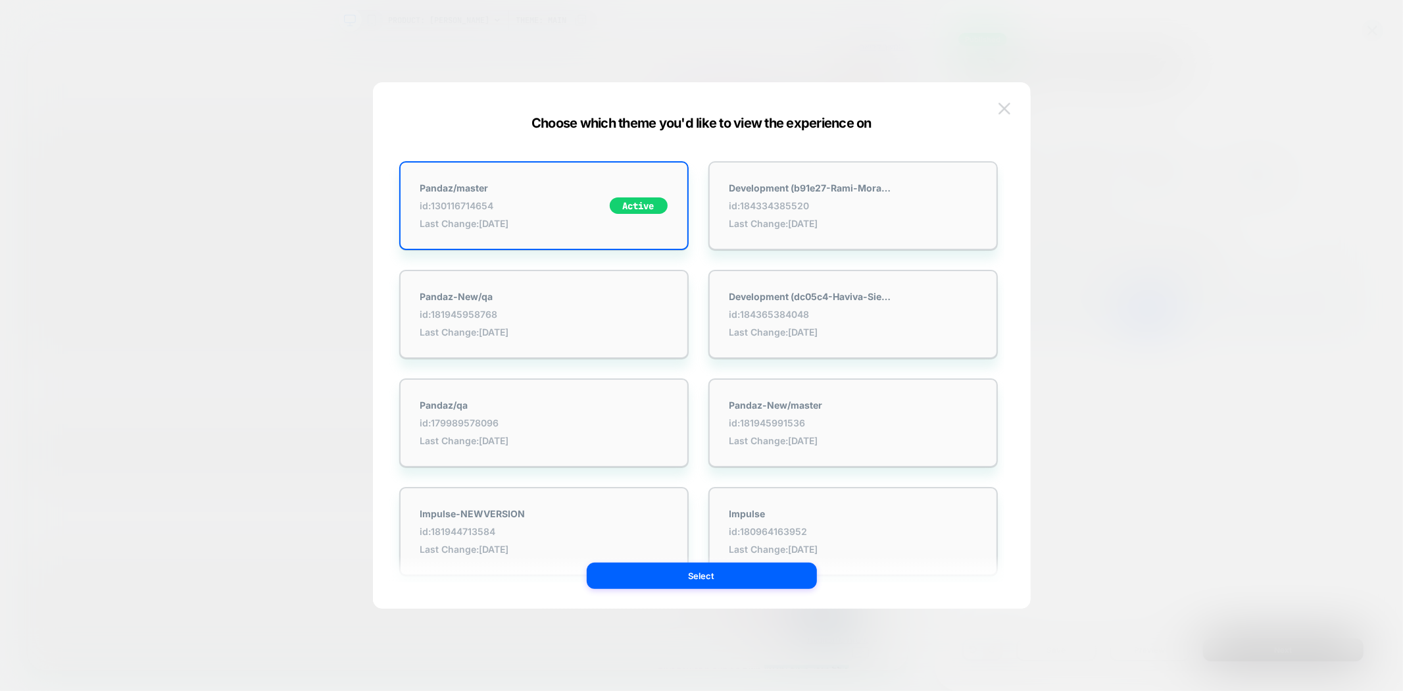
click at [1002, 106] on img at bounding box center [1005, 108] width 12 height 11
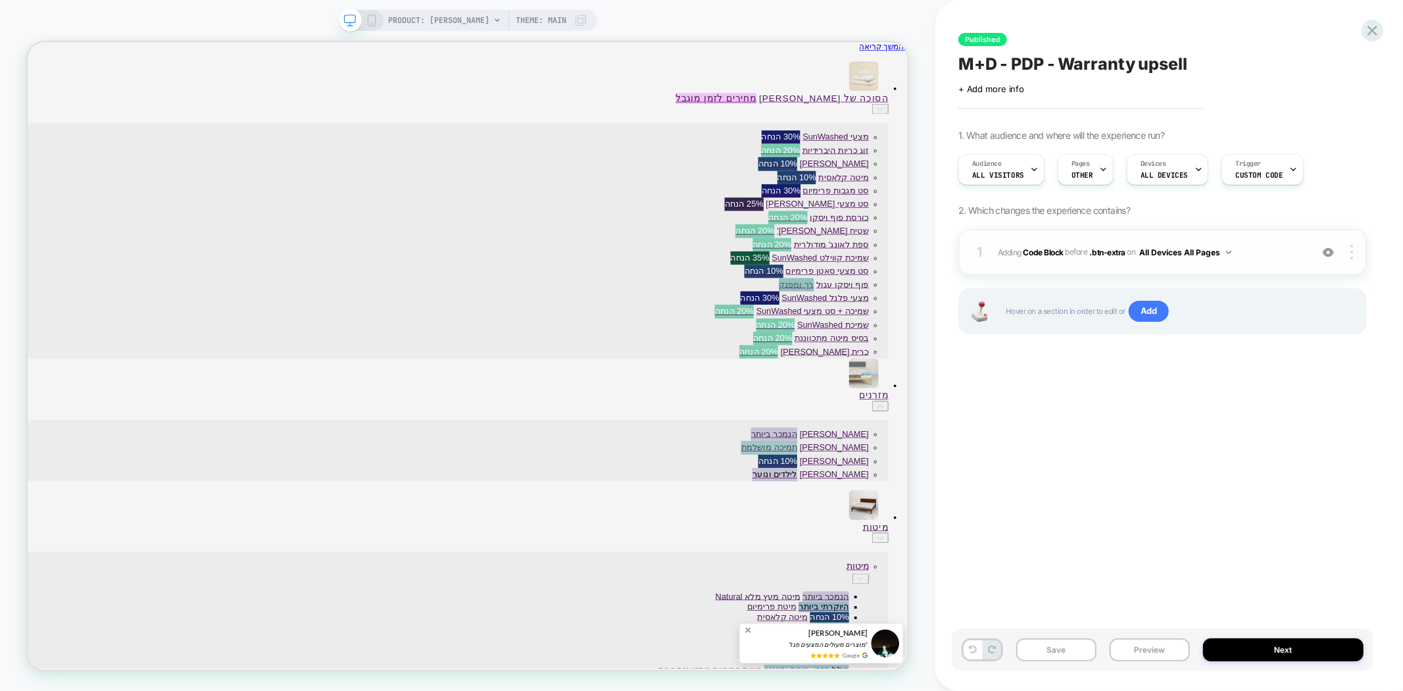
click at [543, 28] on span "Theme: MAIN" at bounding box center [541, 20] width 51 height 21
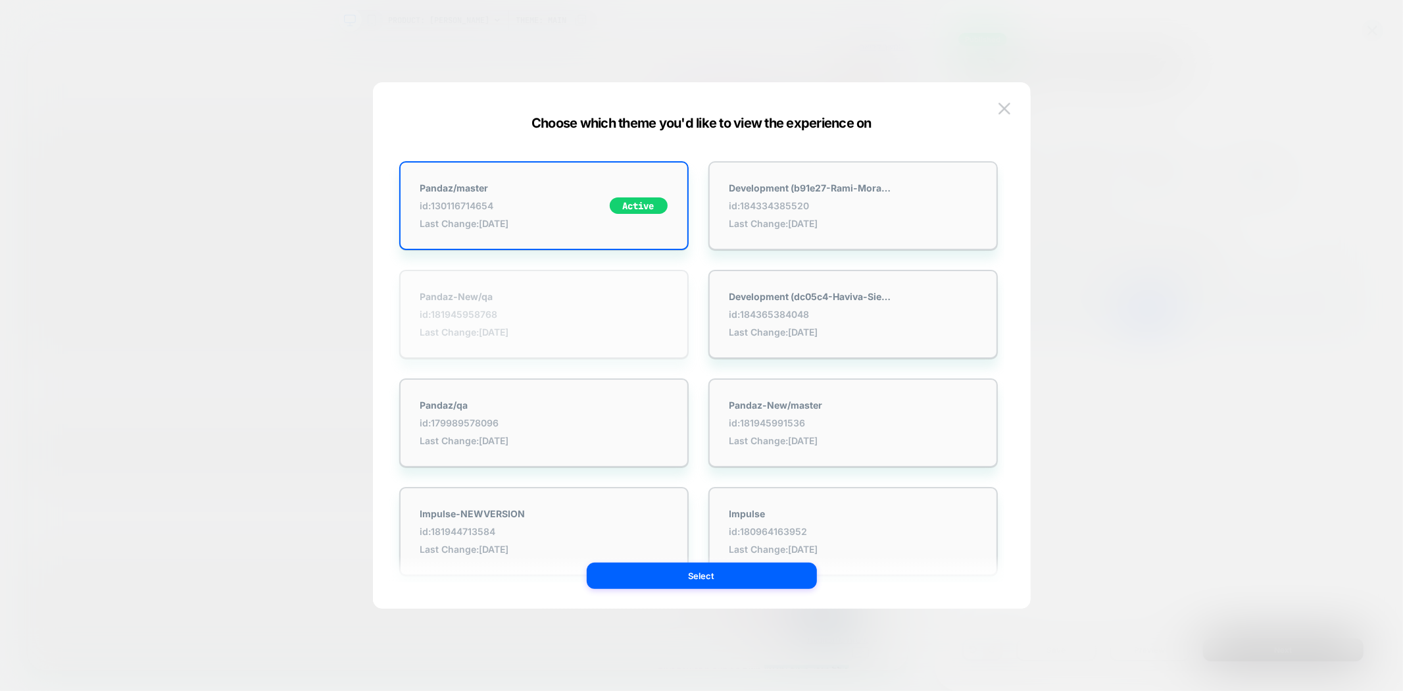
click at [564, 316] on div "Pandaz-New/qa id: 181945958768 Last Change: 9/30/2025" at bounding box center [543, 314] width 289 height 89
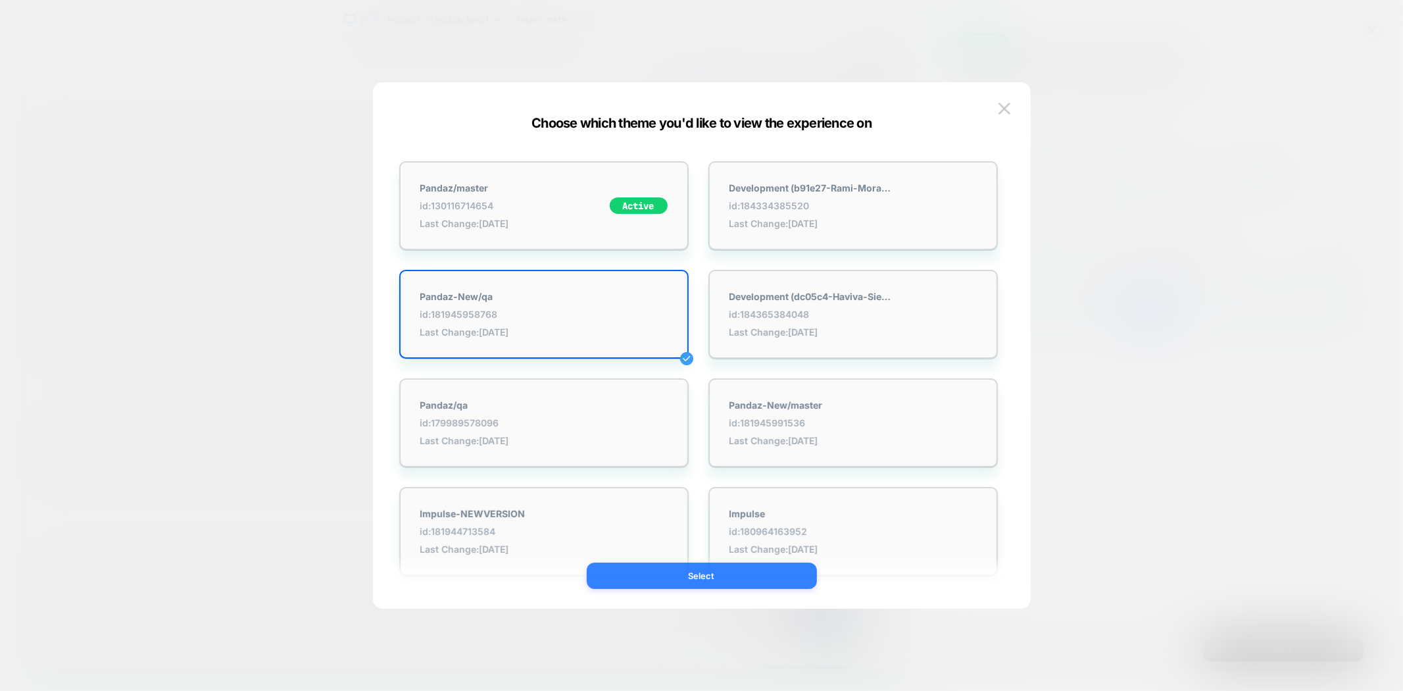
click at [692, 574] on button "Select" at bounding box center [702, 575] width 230 height 26
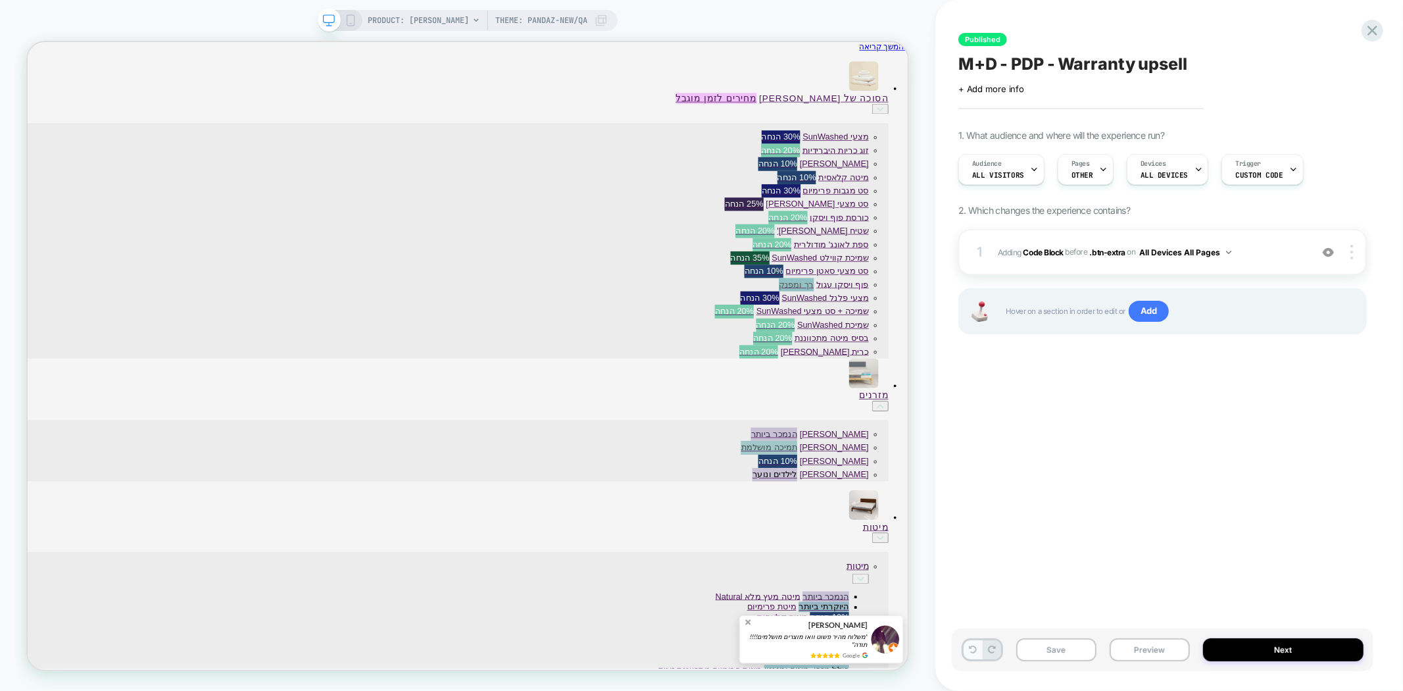
click at [969, 653] on icon at bounding box center [973, 649] width 8 height 8
click at [557, 20] on span "Theme: MAIN" at bounding box center [541, 20] width 51 height 21
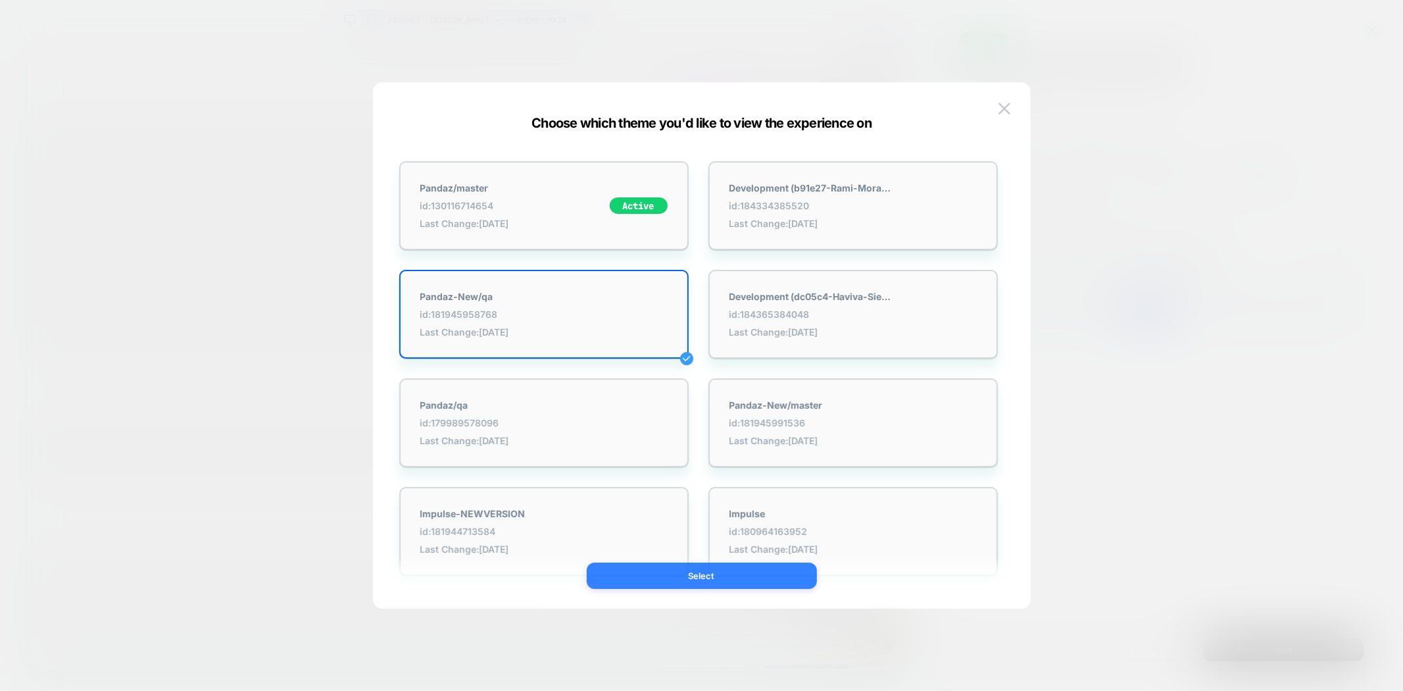
click at [771, 583] on button "Select" at bounding box center [702, 575] width 230 height 26
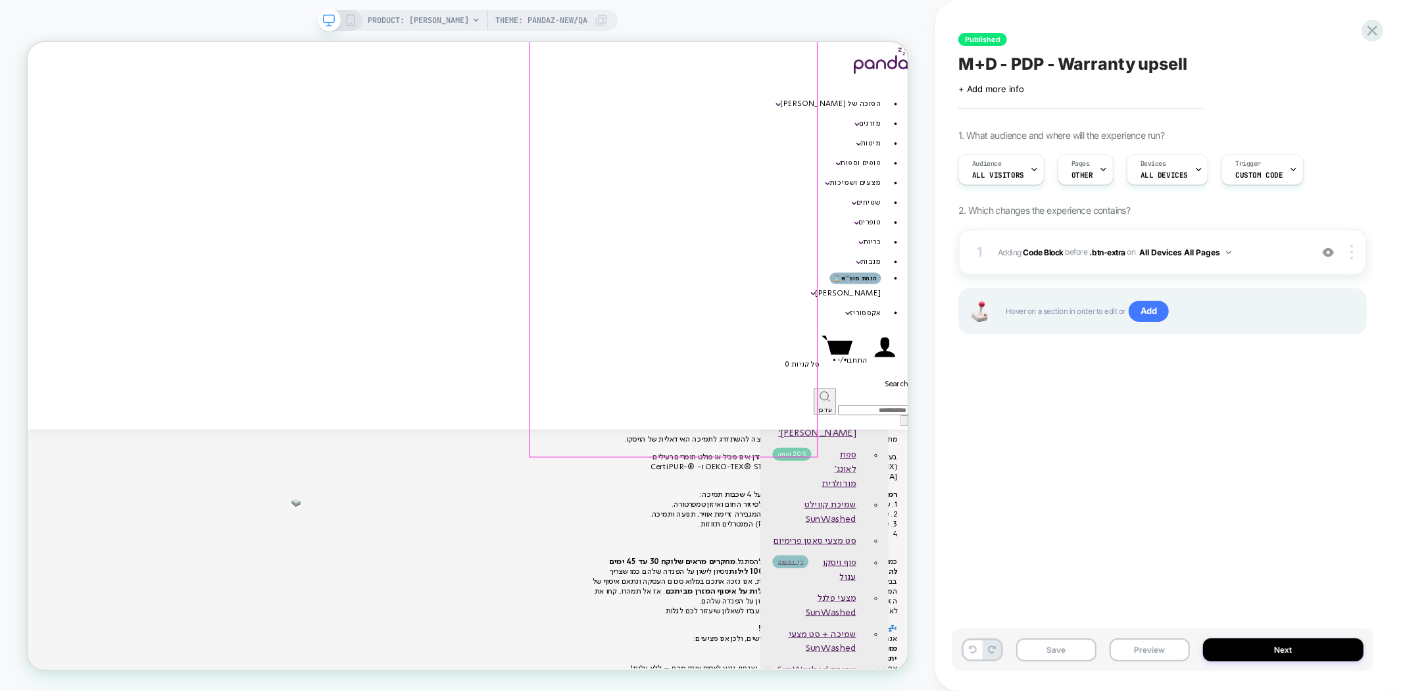
scroll to position [584, 0]
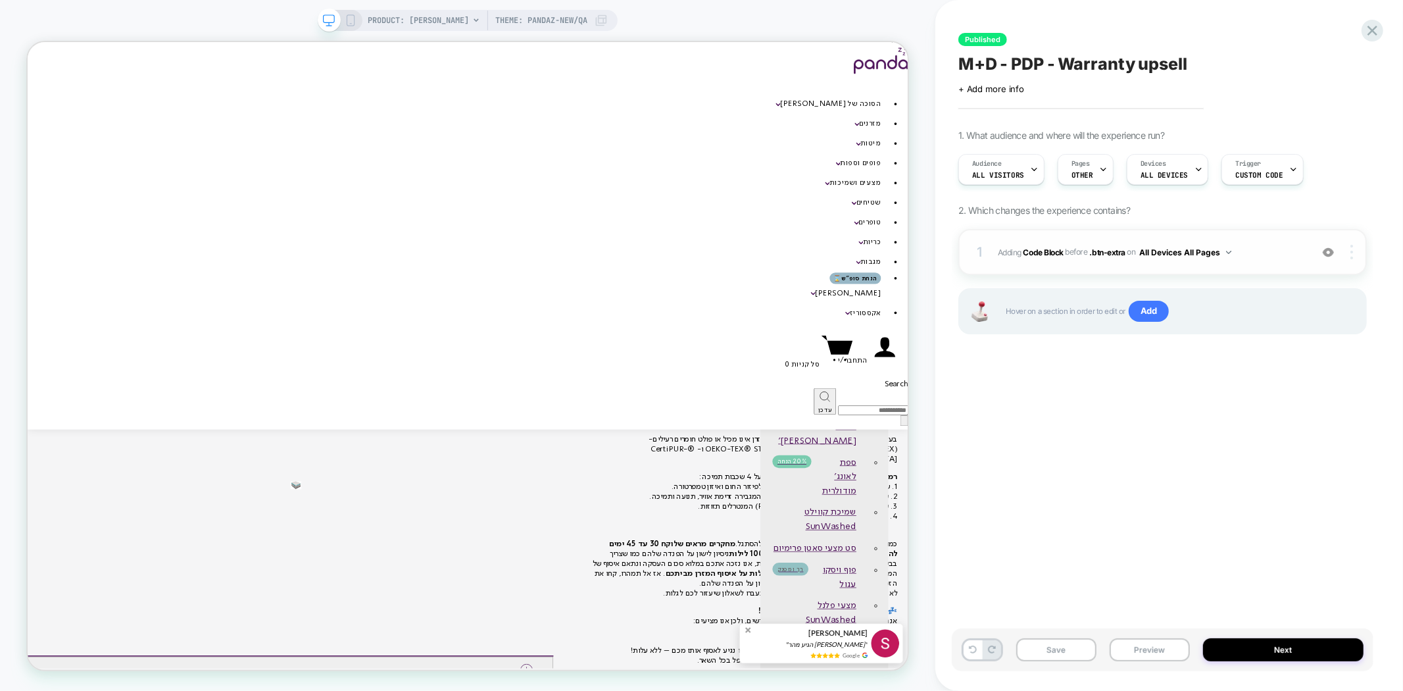
click at [1350, 257] on div at bounding box center [1353, 252] width 25 height 14
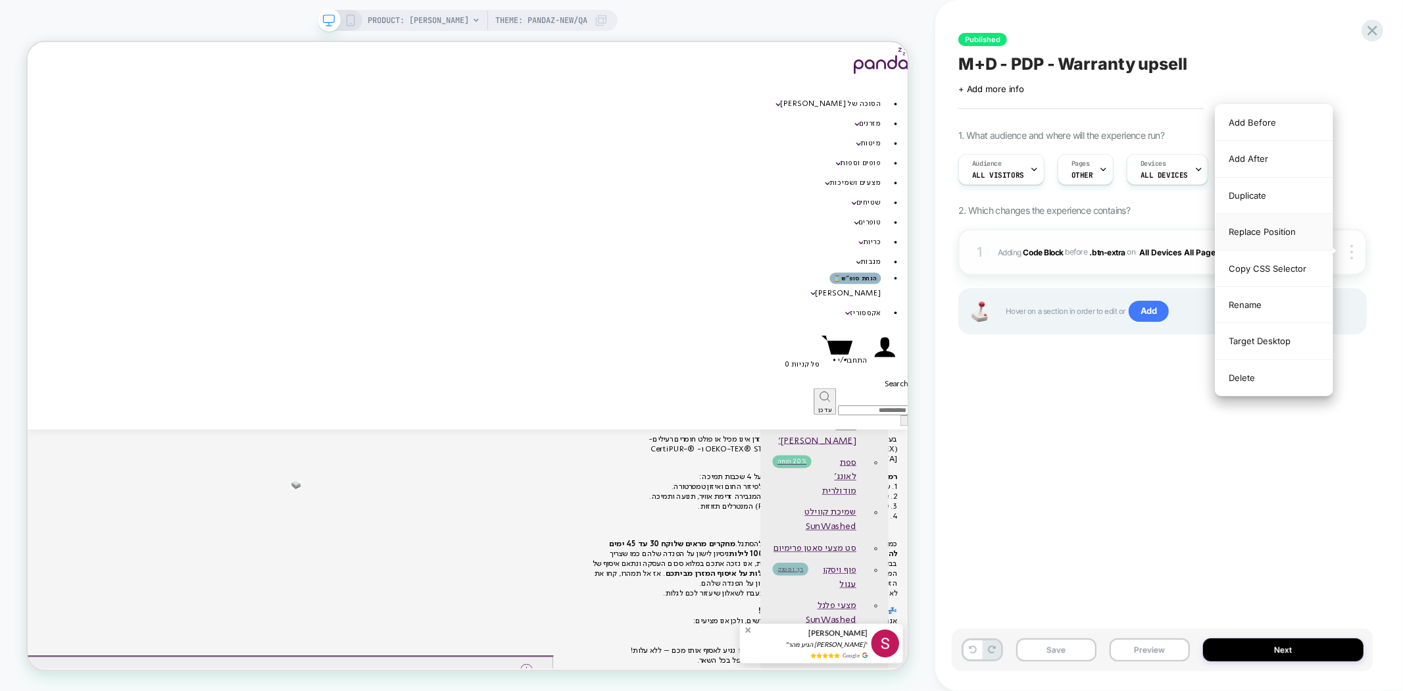
click at [1274, 233] on div "Replace Position" at bounding box center [1274, 232] width 117 height 36
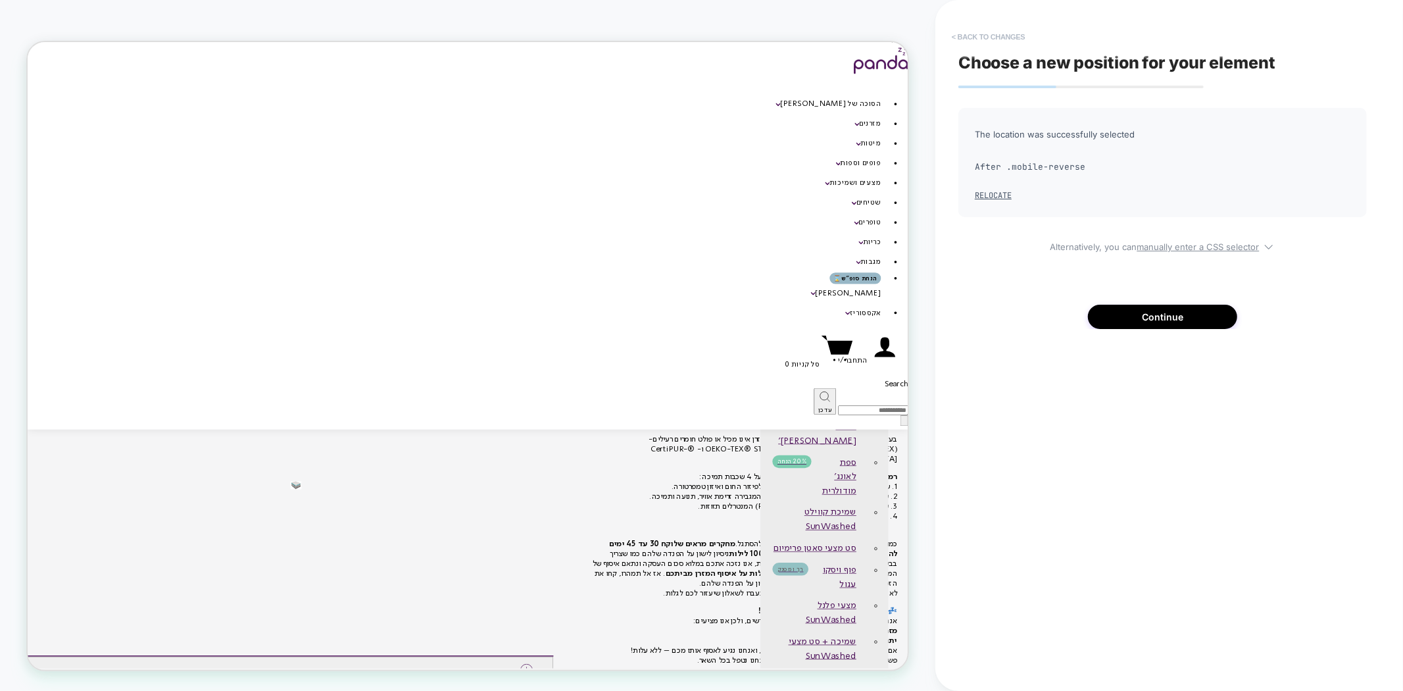
click at [993, 39] on button "< Back to changes" at bounding box center [988, 36] width 87 height 21
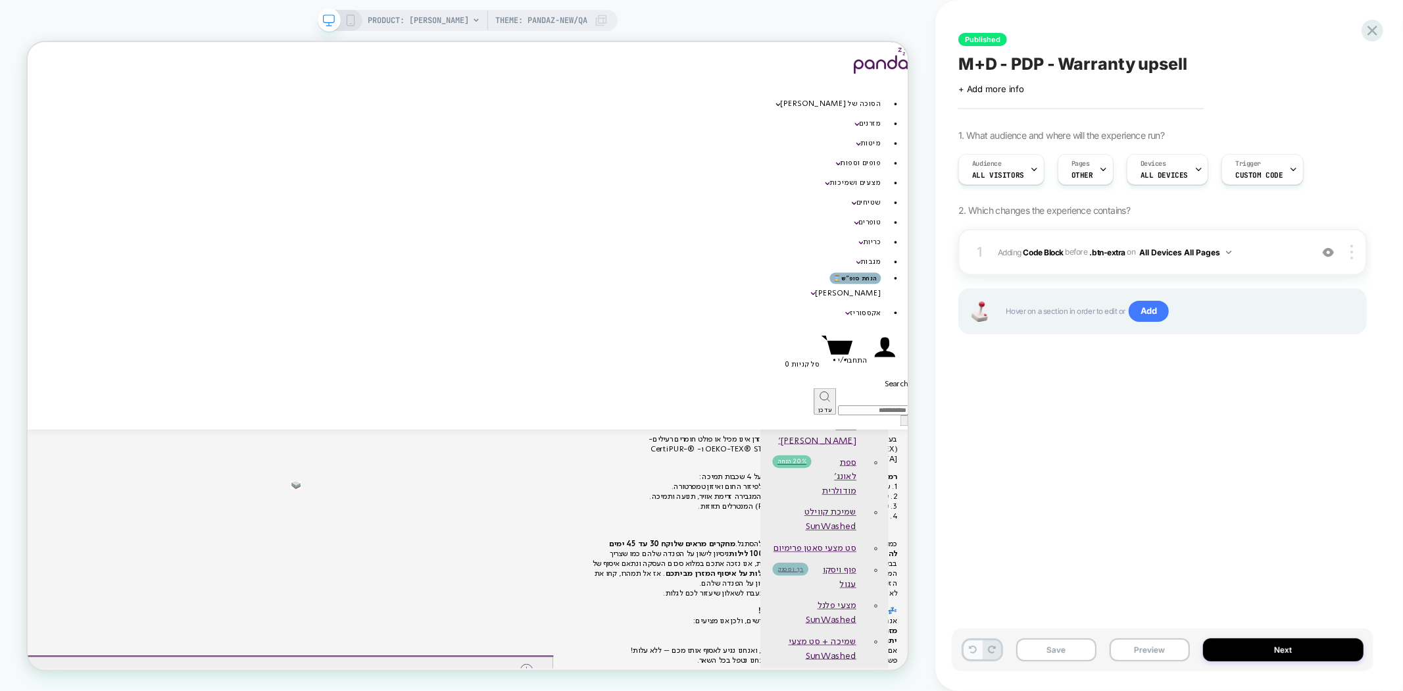
click at [969, 653] on icon at bounding box center [973, 649] width 8 height 8
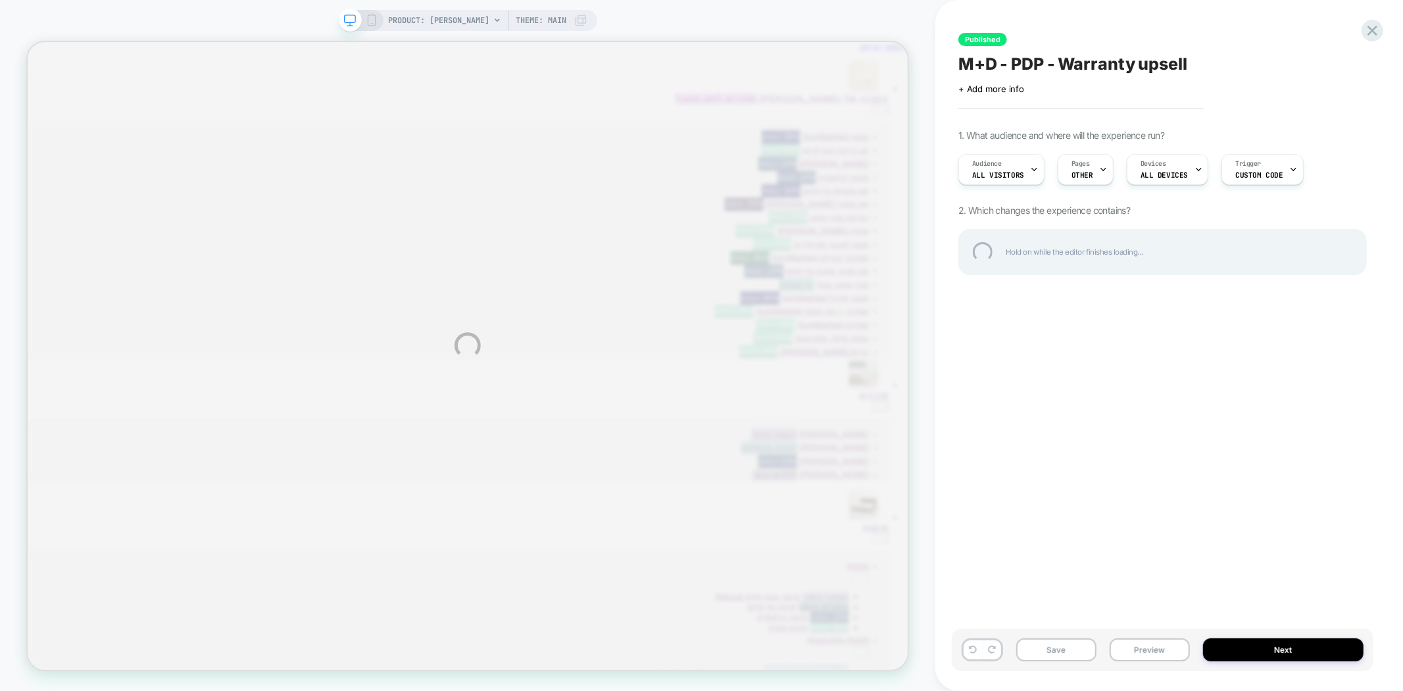
scroll to position [0, 0]
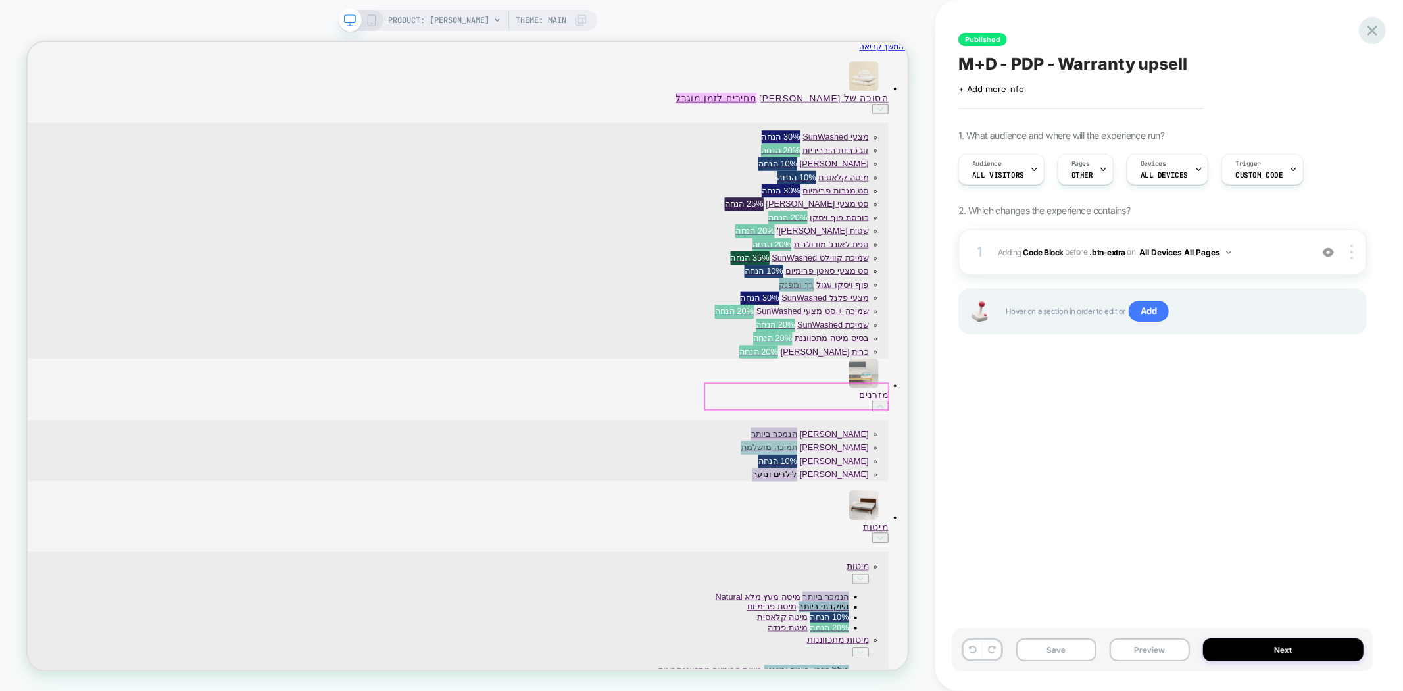
click at [1372, 34] on icon at bounding box center [1373, 31] width 18 height 18
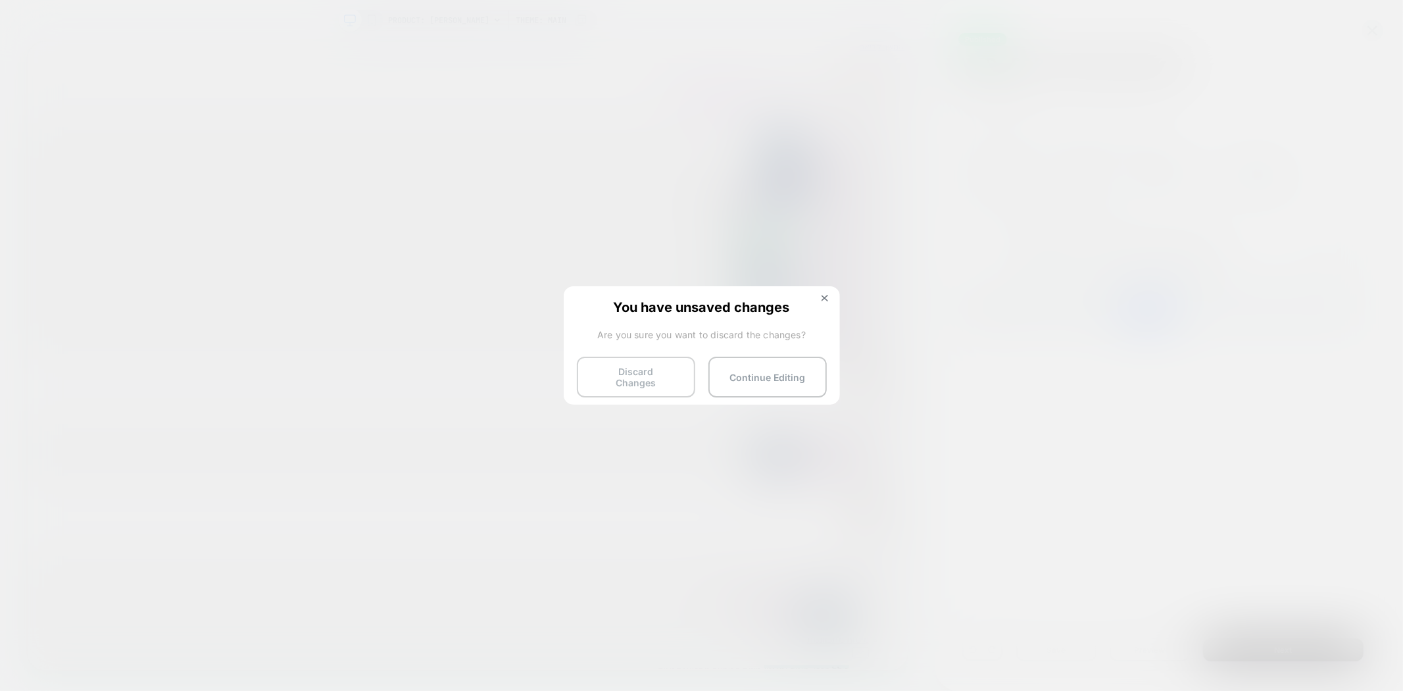
click at [621, 374] on button "Discard Changes" at bounding box center [636, 377] width 118 height 41
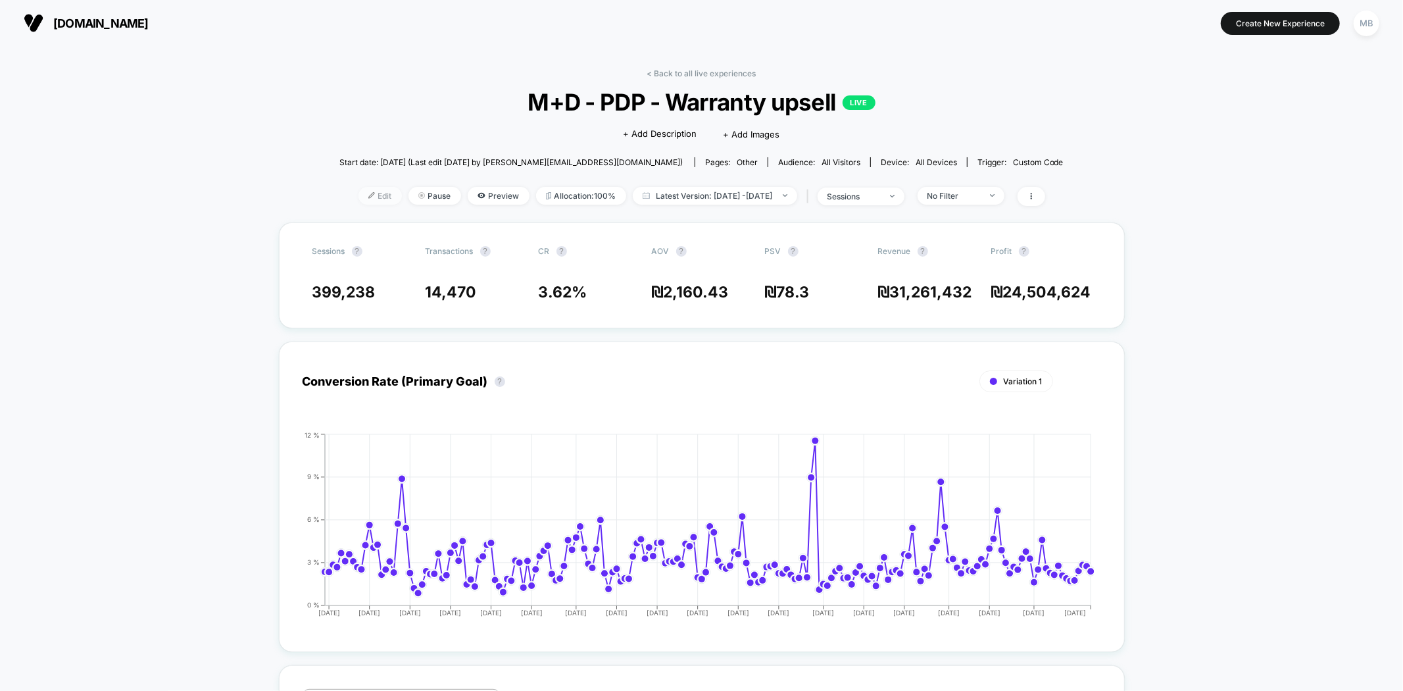
click at [362, 192] on span "Edit" at bounding box center [380, 196] width 43 height 18
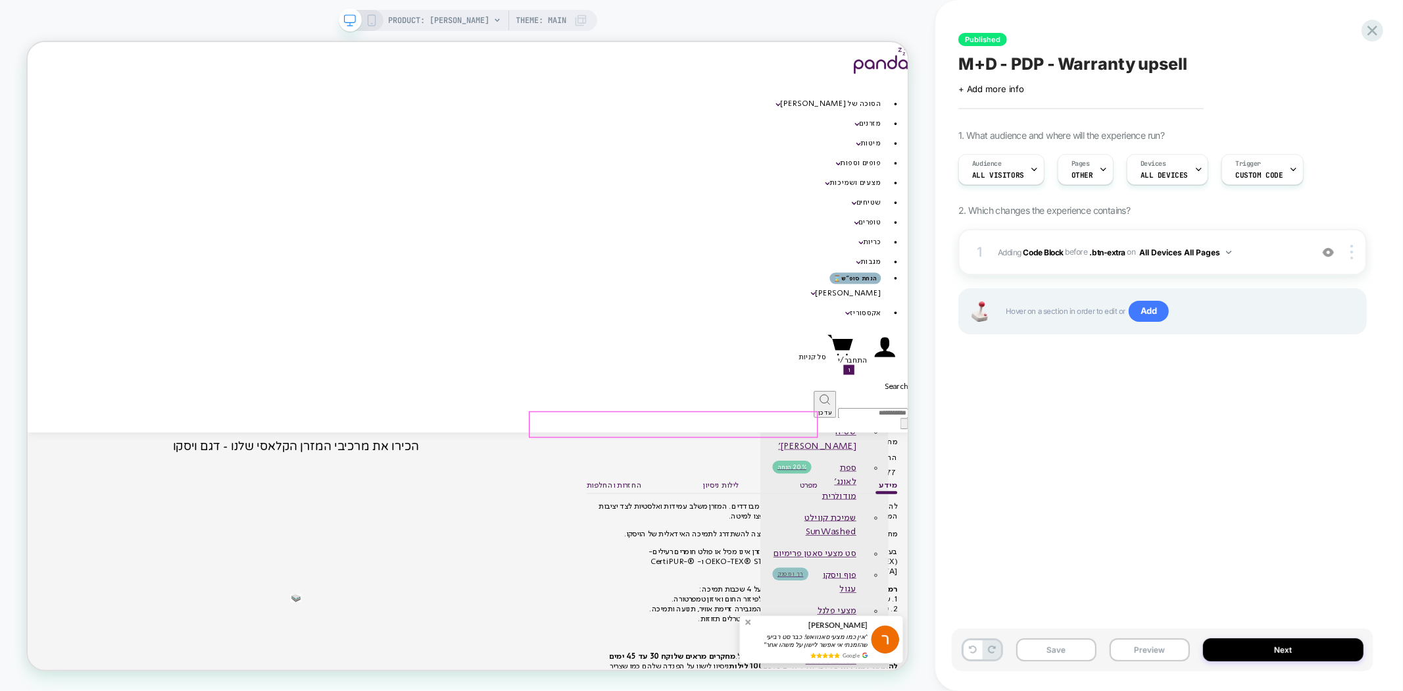
scroll to position [658, 0]
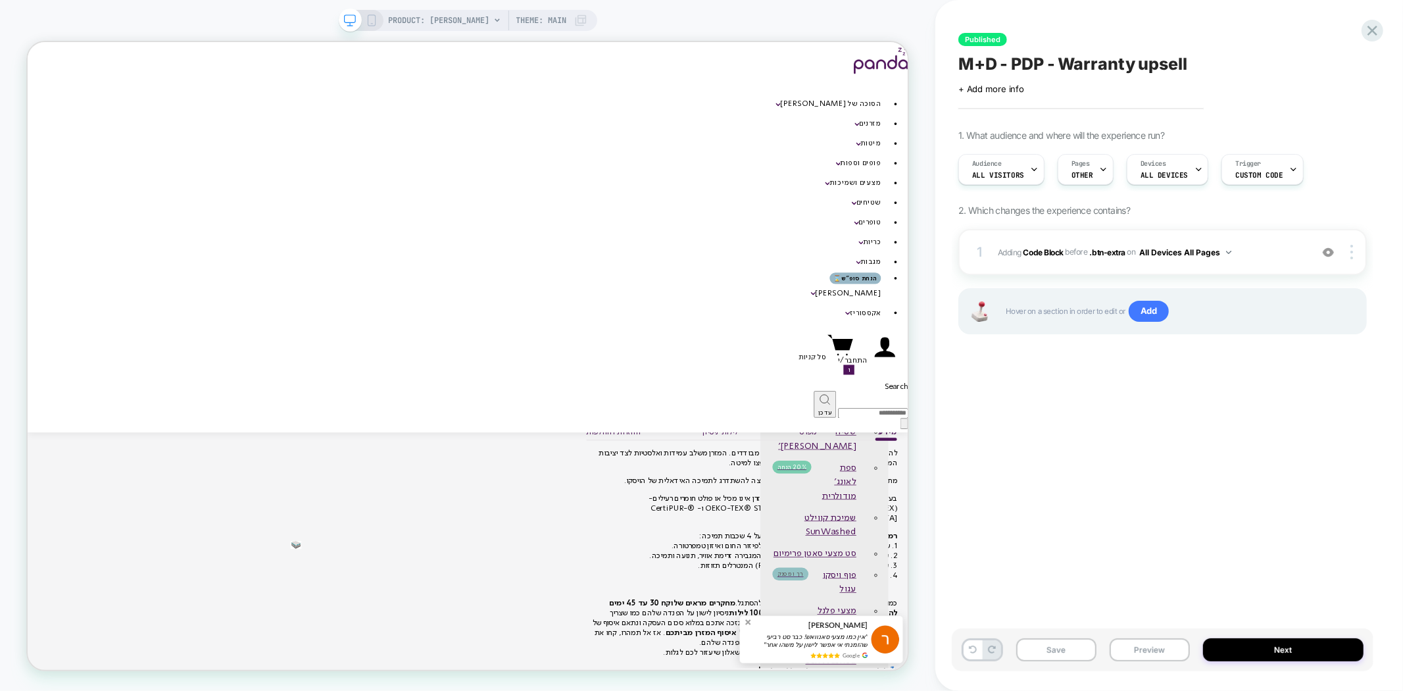
click at [542, 7] on div "PRODUCT: [PERSON_NAME] הייבריד PRODUCT: מזרן פנדה הייבריד Theme: MAIN" at bounding box center [467, 345] width 935 height 691
click at [543, 18] on span "Theme: MAIN" at bounding box center [541, 20] width 51 height 21
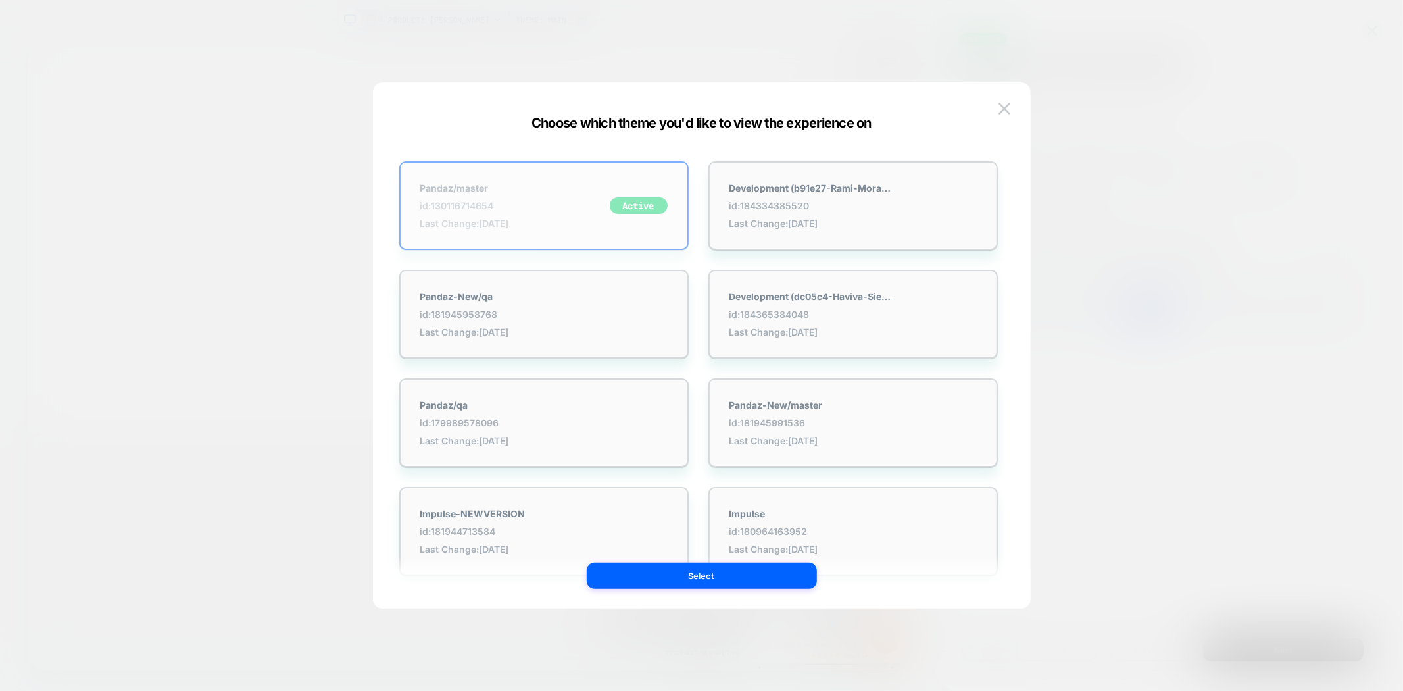
click at [533, 183] on div "Pandaz/master id: 130116714654 Last Change: [DATE] Active" at bounding box center [543, 205] width 289 height 89
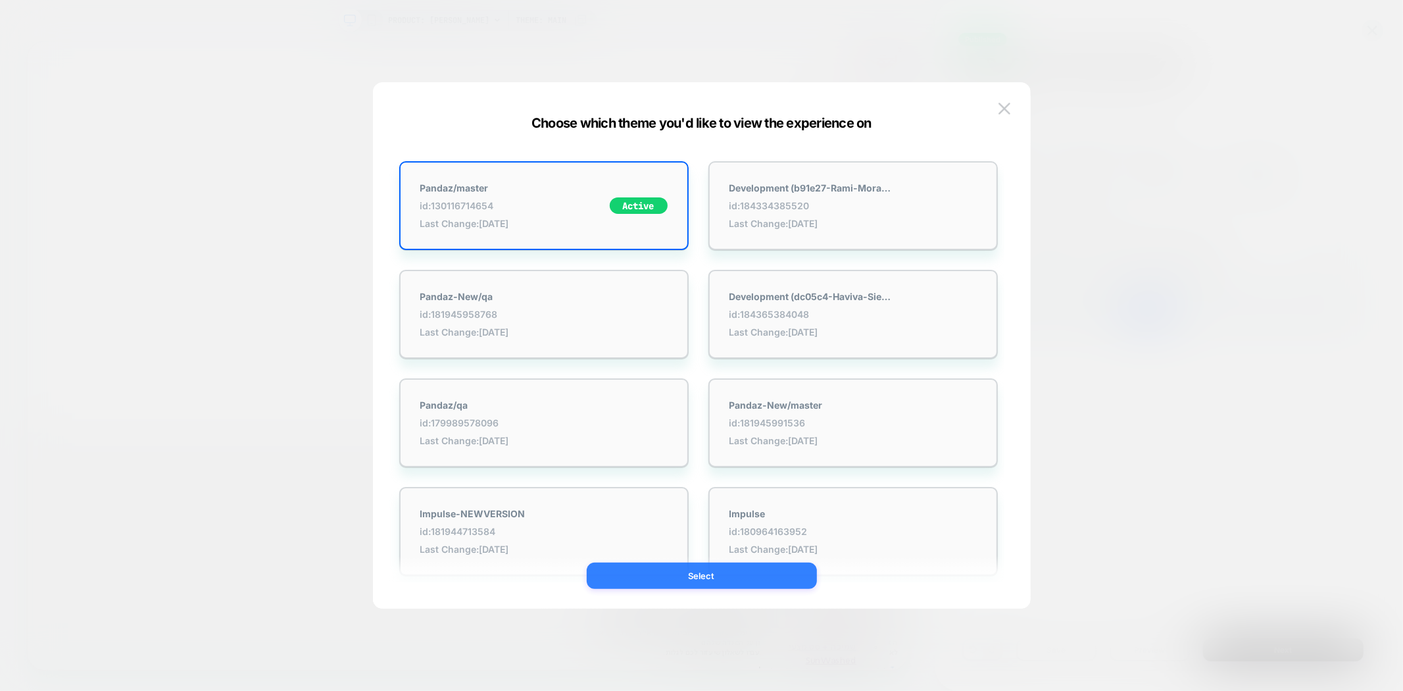
click at [682, 567] on button "Select" at bounding box center [702, 575] width 230 height 26
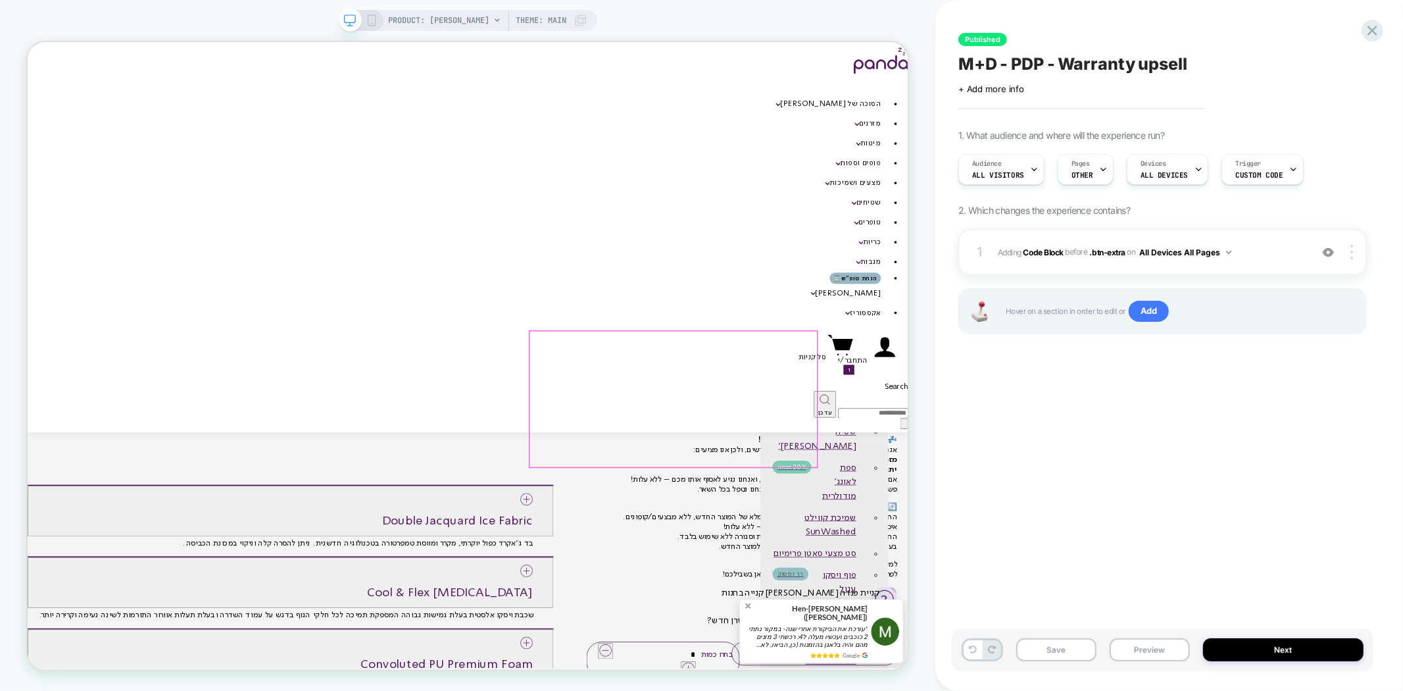
scroll to position [950, 0]
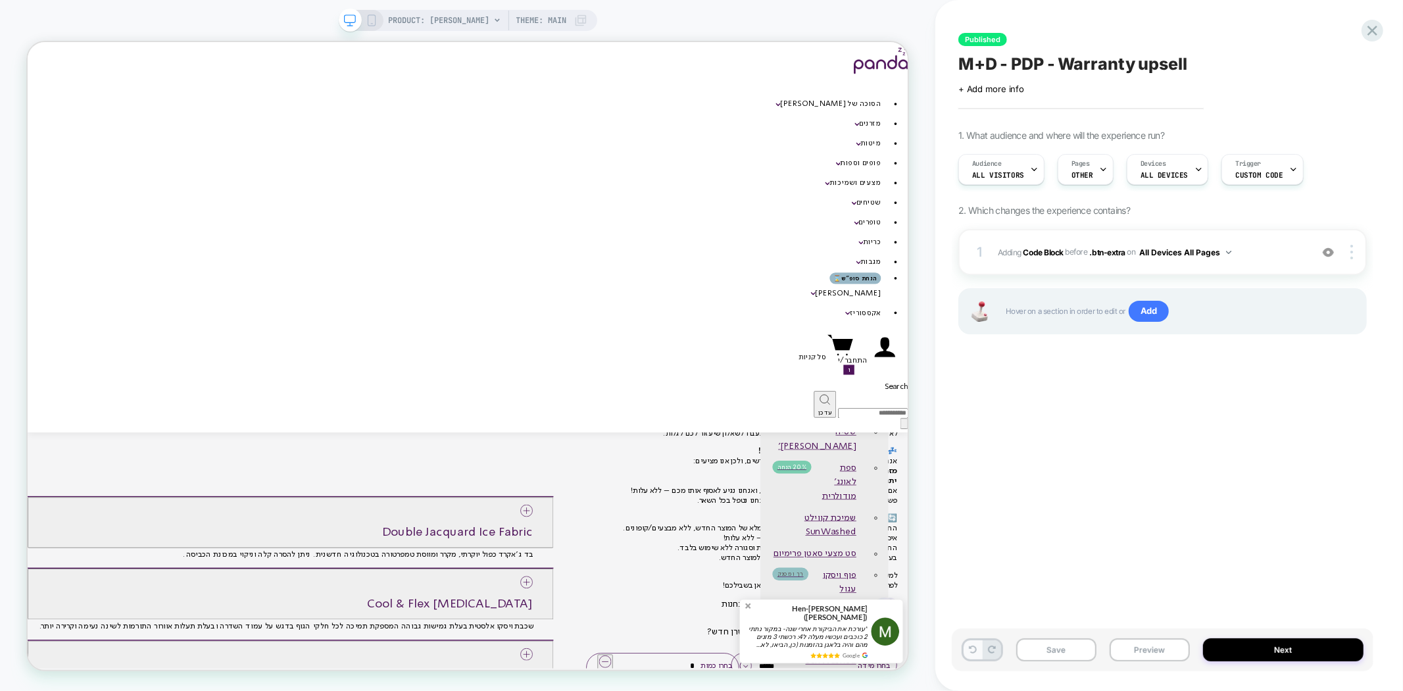
click at [964, 652] on button at bounding box center [973, 649] width 18 height 19
click at [1363, 34] on div at bounding box center [1372, 30] width 27 height 27
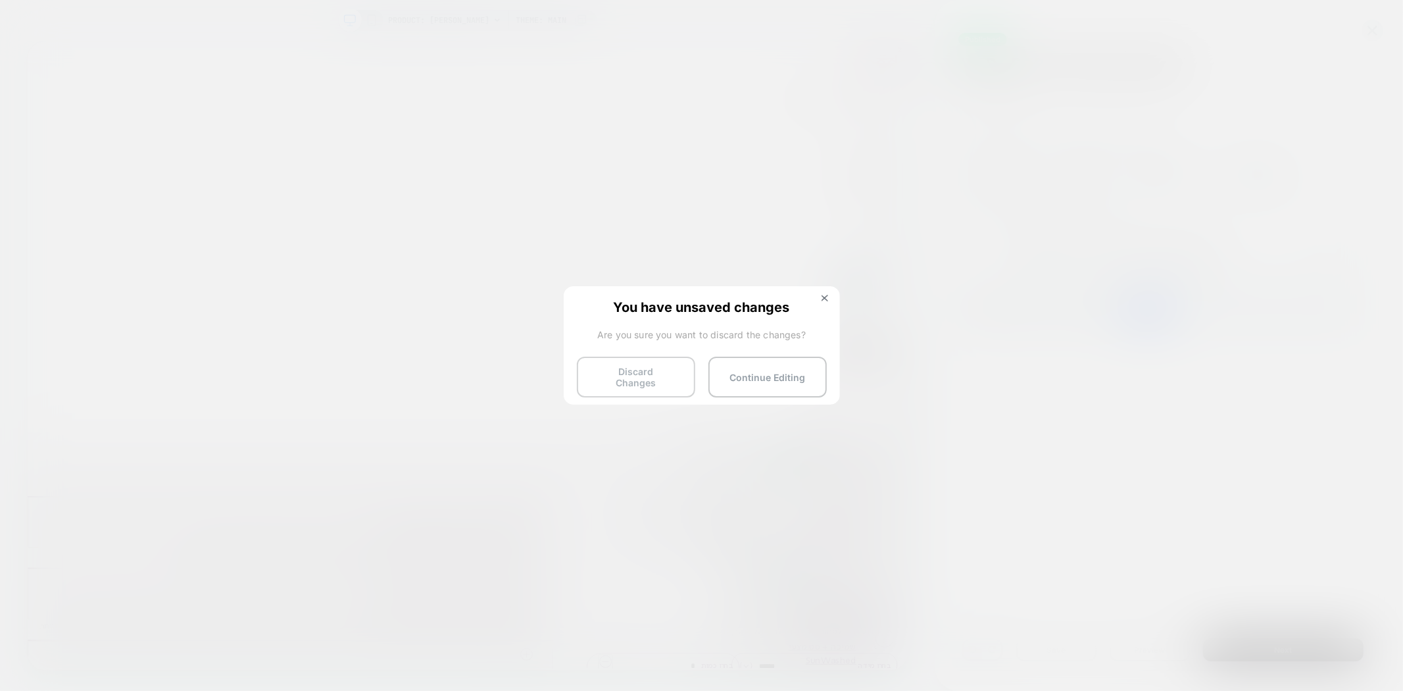
click at [653, 366] on button "Discard Changes" at bounding box center [636, 377] width 118 height 41
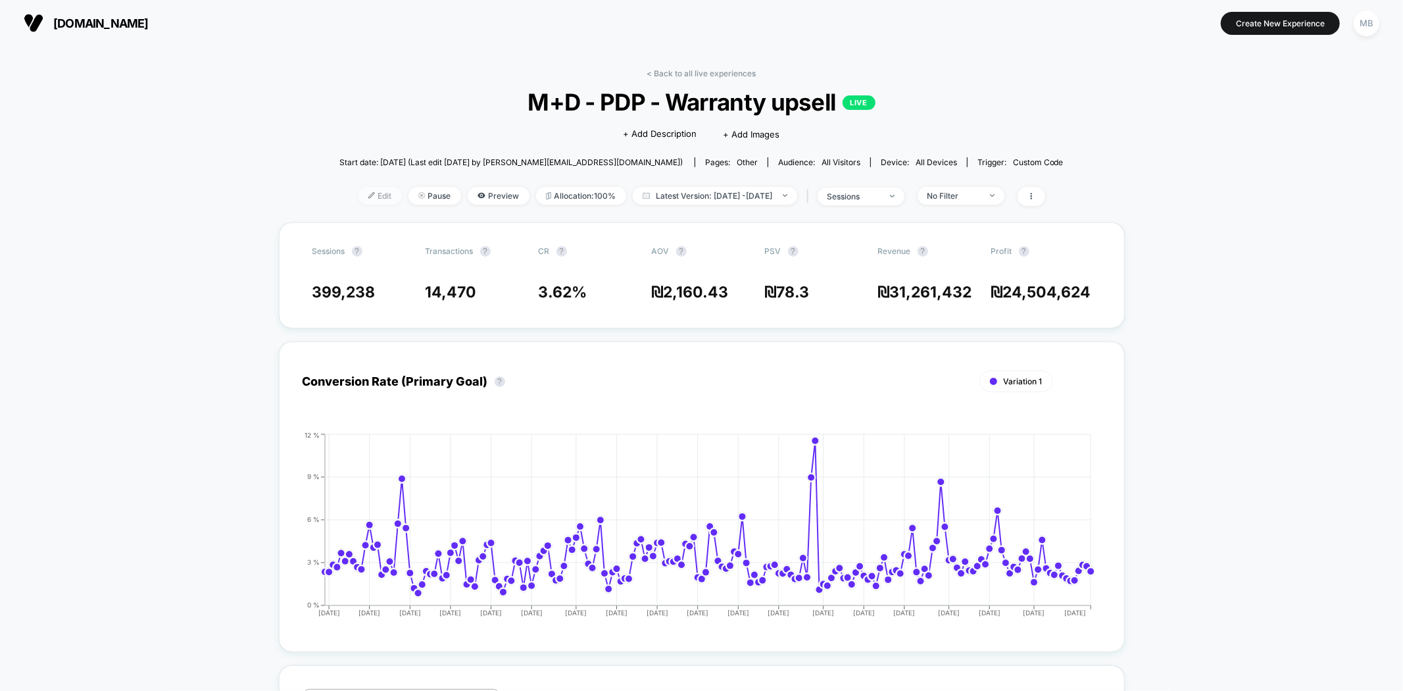
click at [359, 199] on span "Edit" at bounding box center [380, 196] width 43 height 18
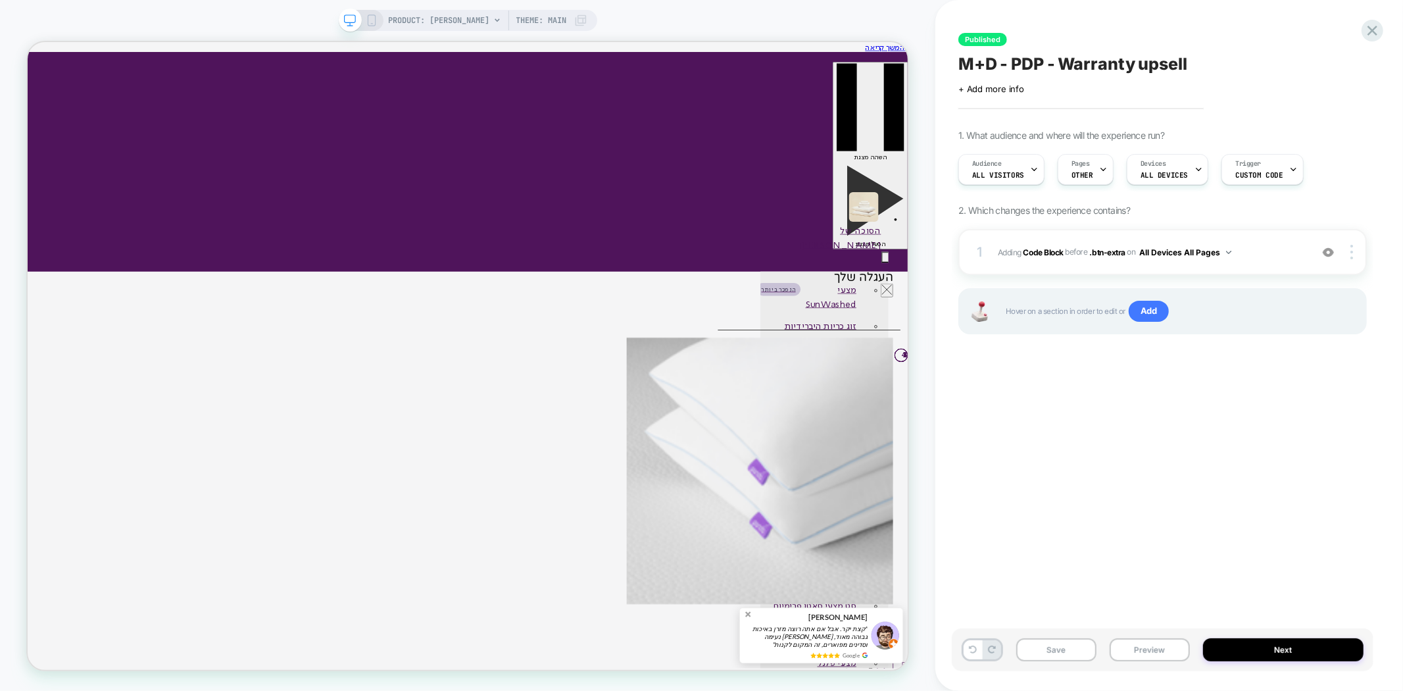
click at [531, 20] on span "Theme: MAIN" at bounding box center [541, 20] width 51 height 21
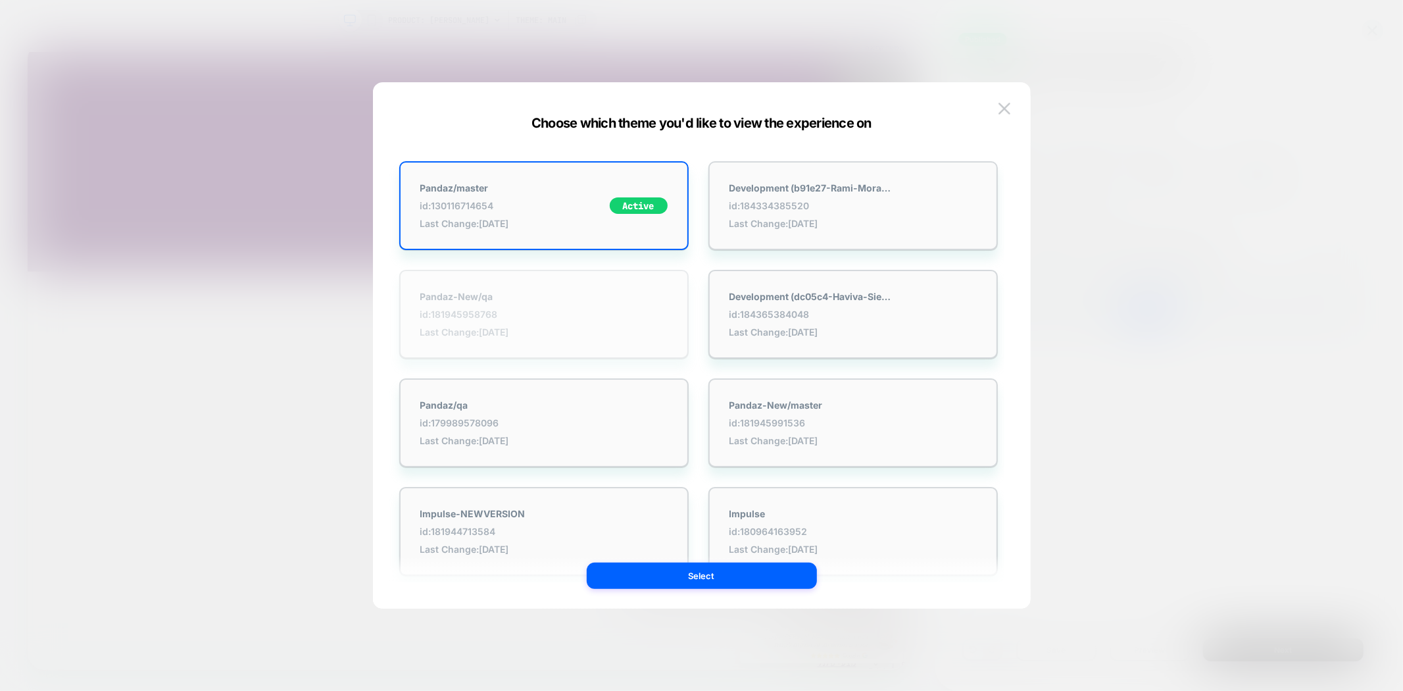
click at [484, 312] on span "id: 181945958768" at bounding box center [464, 314] width 89 height 11
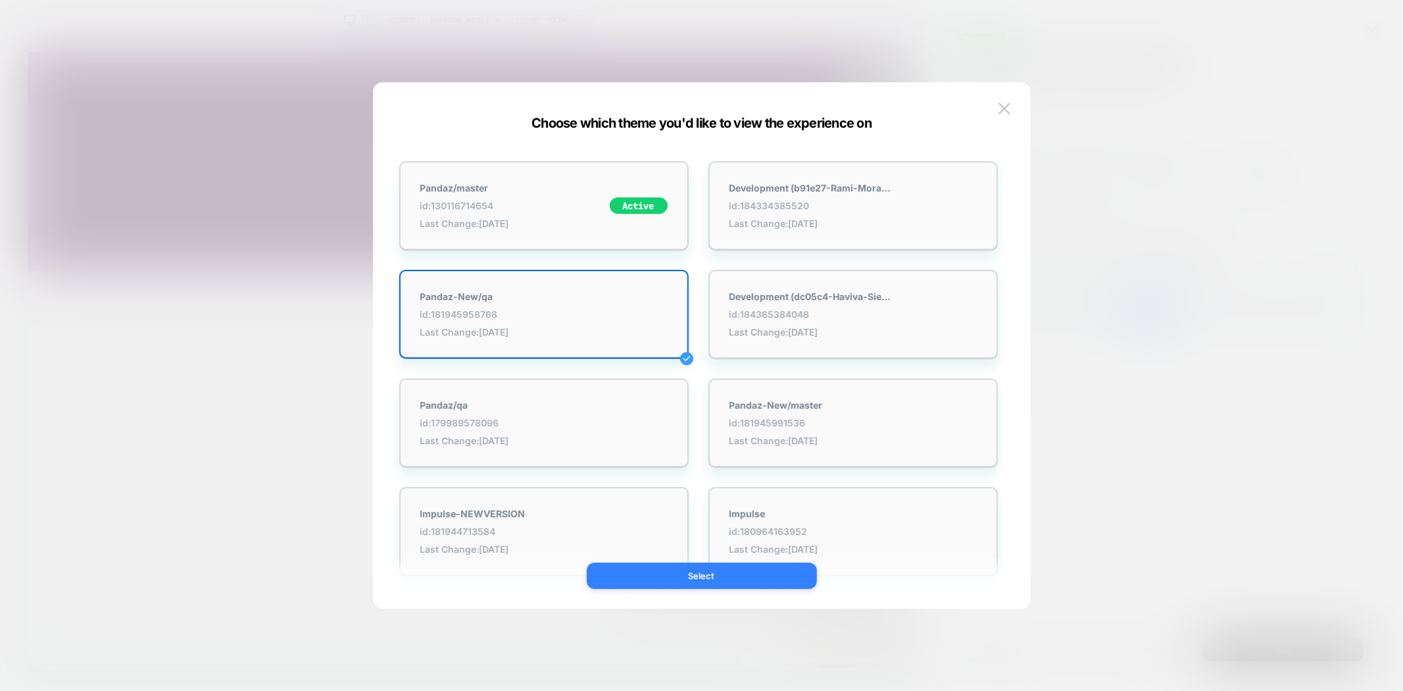
click at [703, 576] on button "Select" at bounding box center [702, 575] width 230 height 26
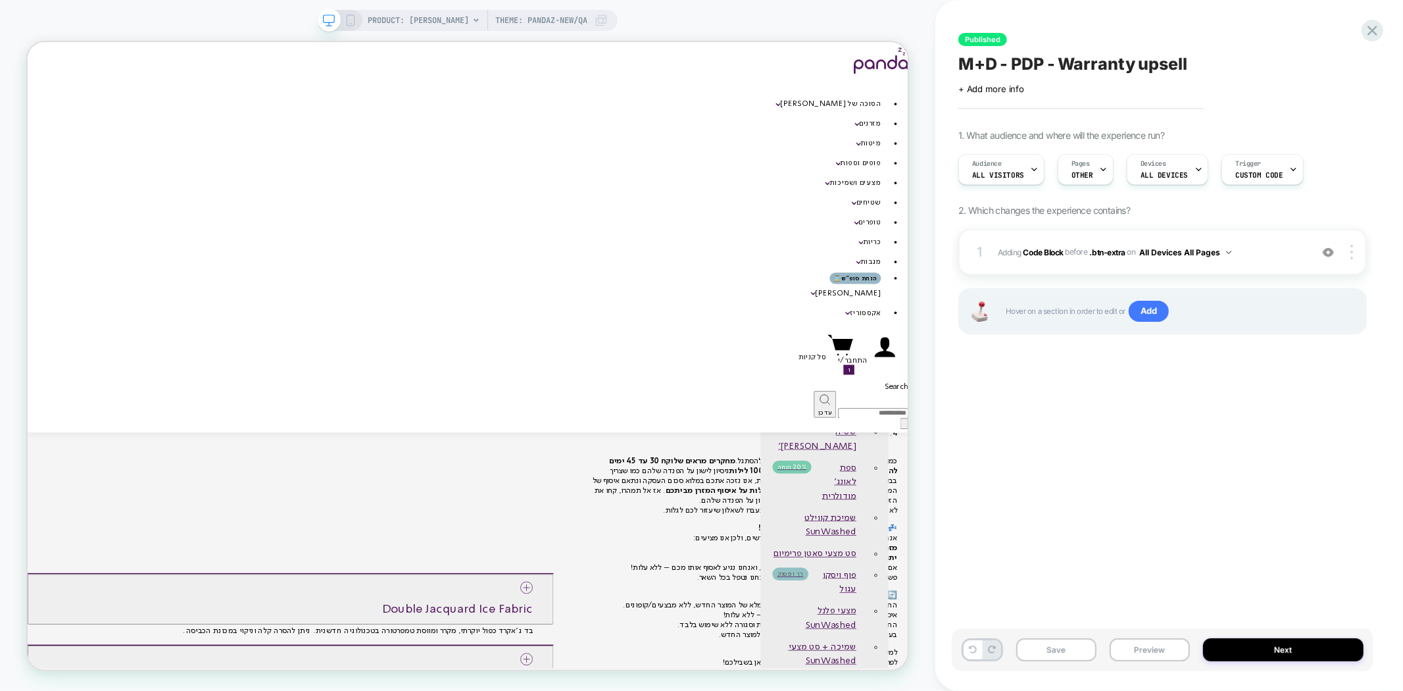
scroll to position [758, 0]
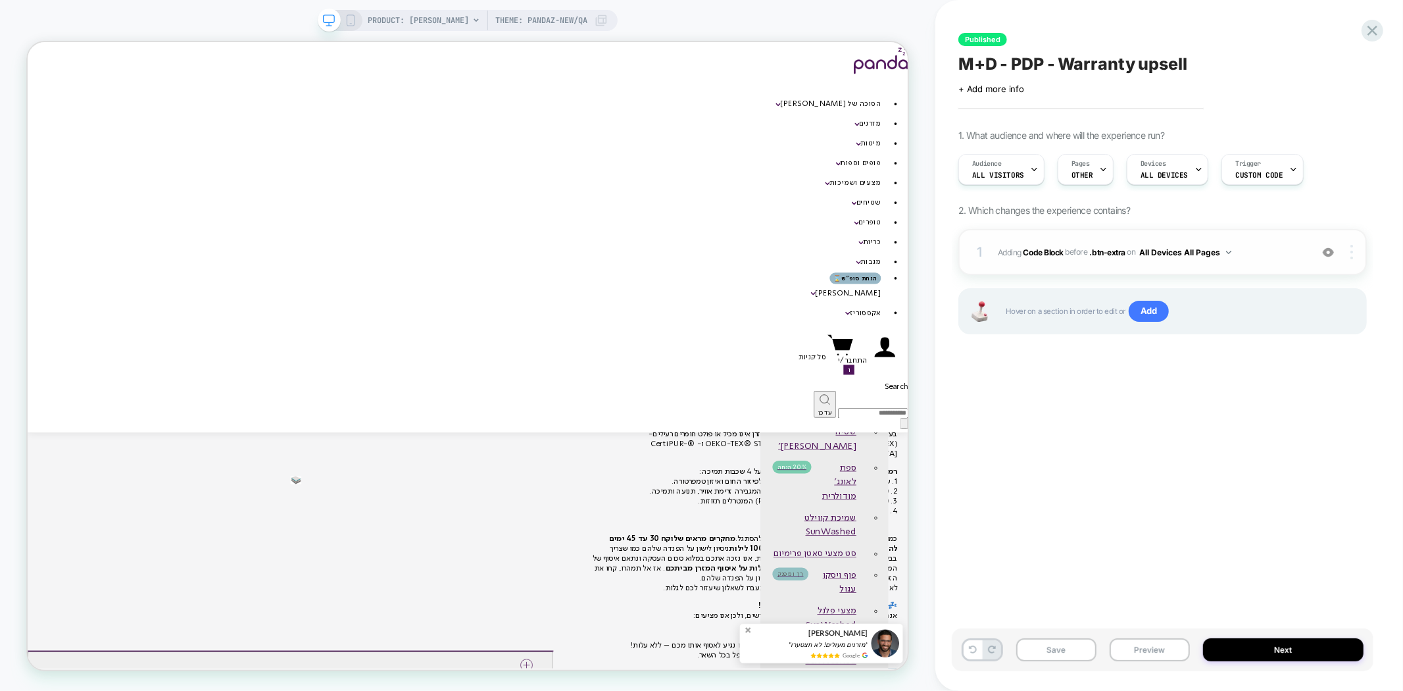
click at [1352, 252] on img at bounding box center [1352, 252] width 3 height 14
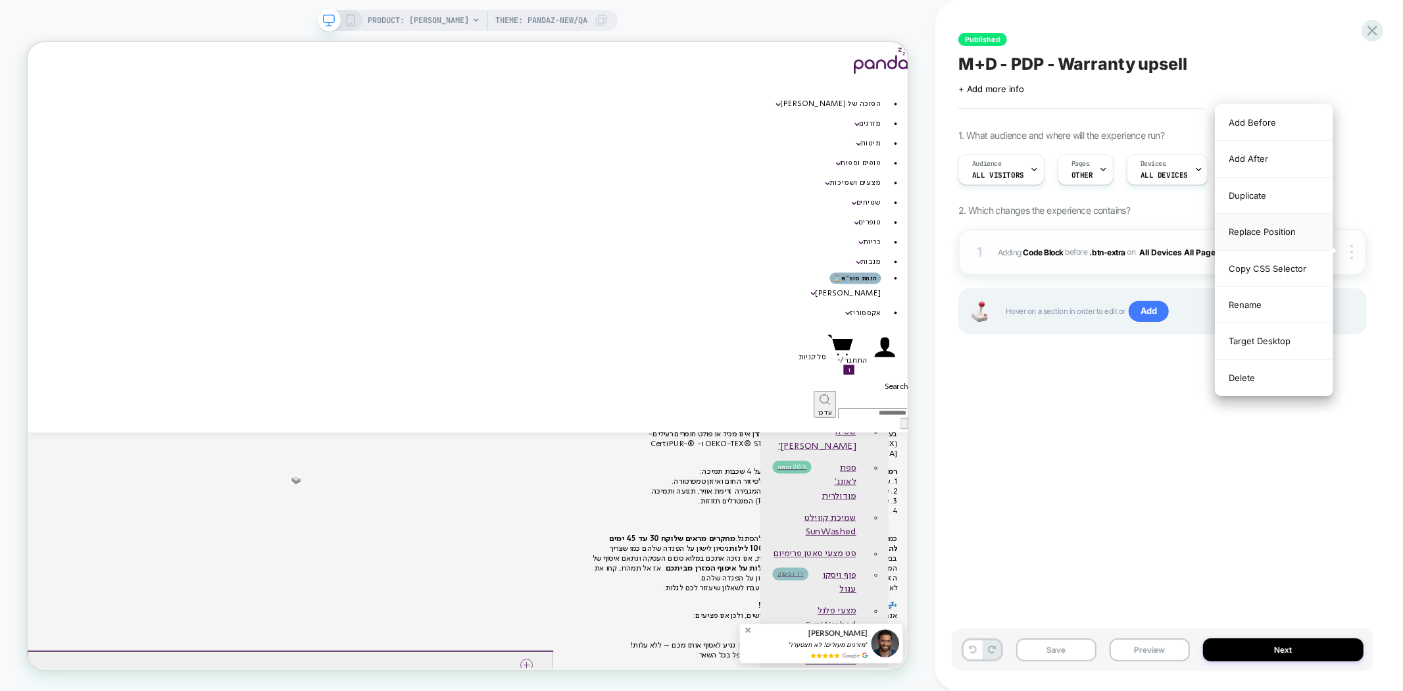
click at [1254, 234] on div "Replace Position" at bounding box center [1274, 232] width 117 height 36
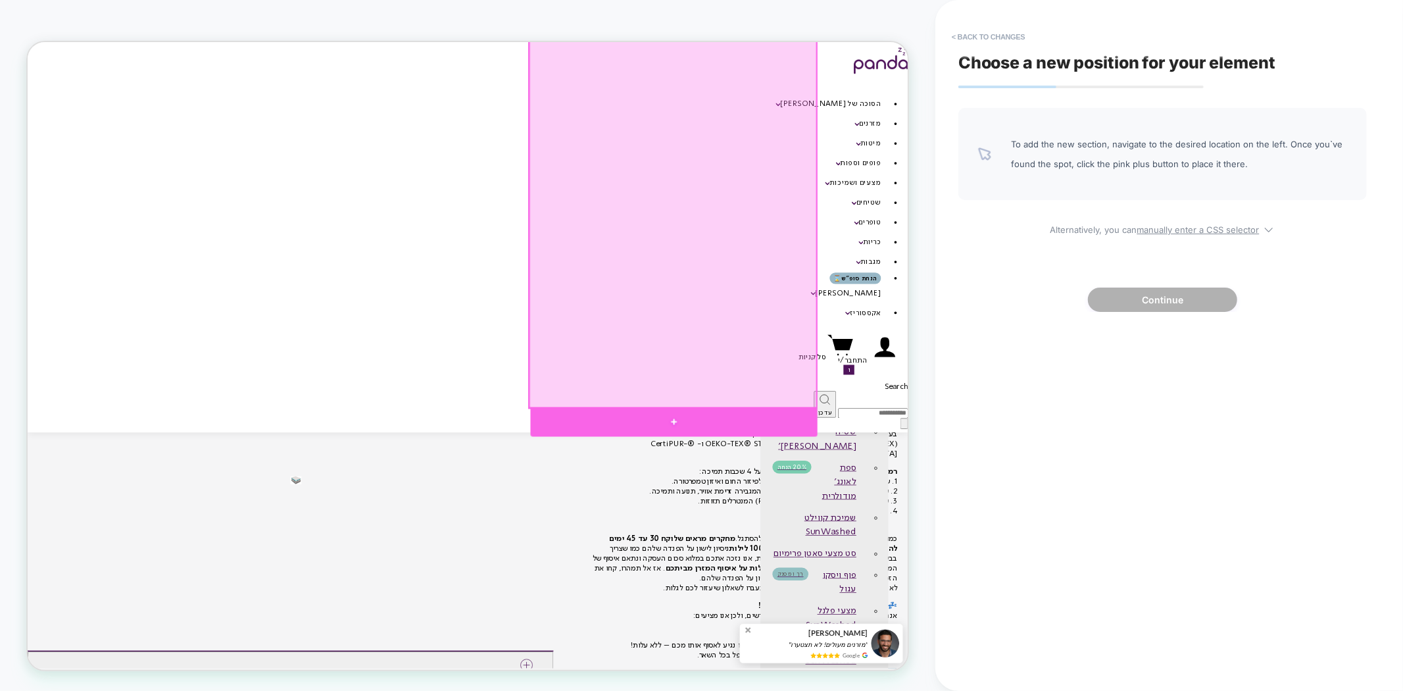
click at [882, 541] on div at bounding box center [890, 547] width 383 height 39
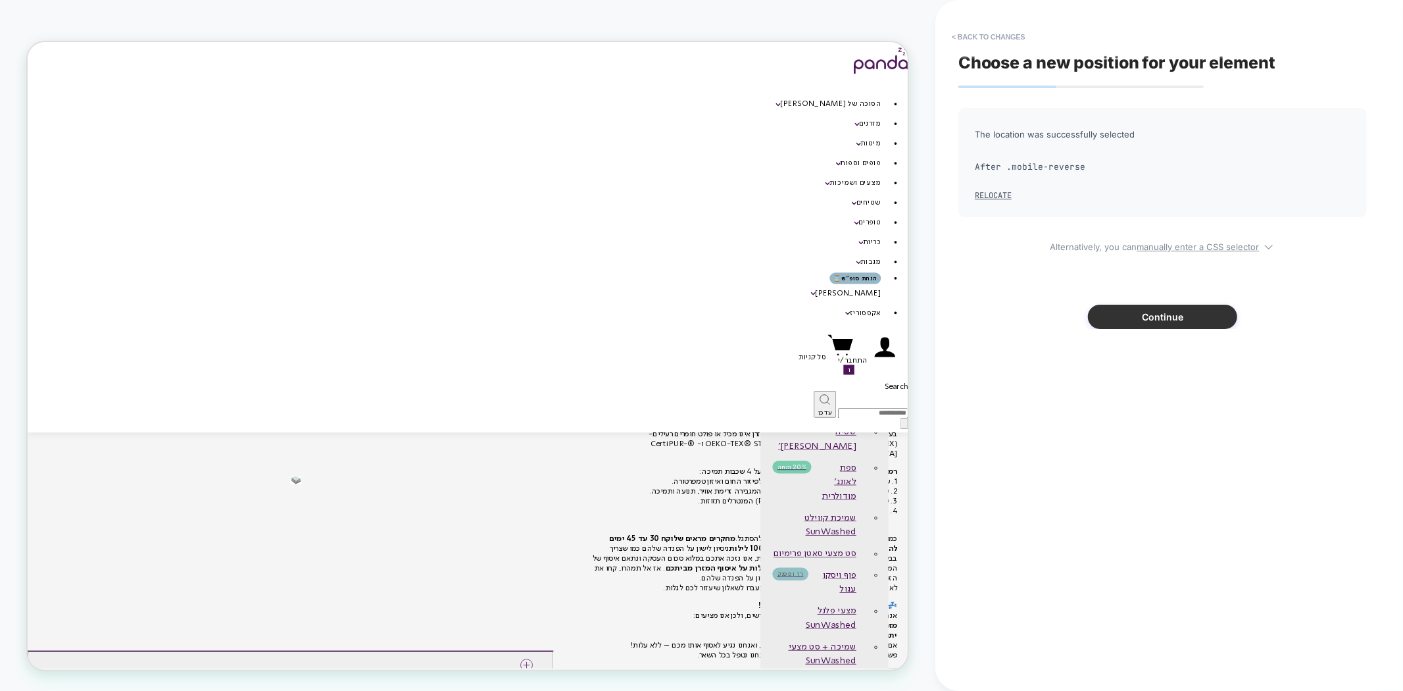
click at [1184, 321] on button "Continue" at bounding box center [1162, 317] width 149 height 24
